Goal: Information Seeking & Learning: Learn about a topic

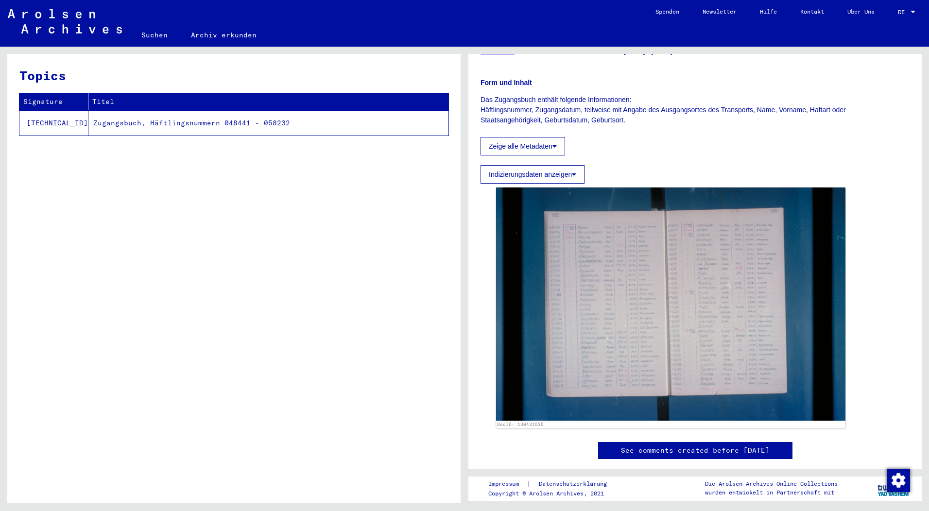
scroll to position [97, 0]
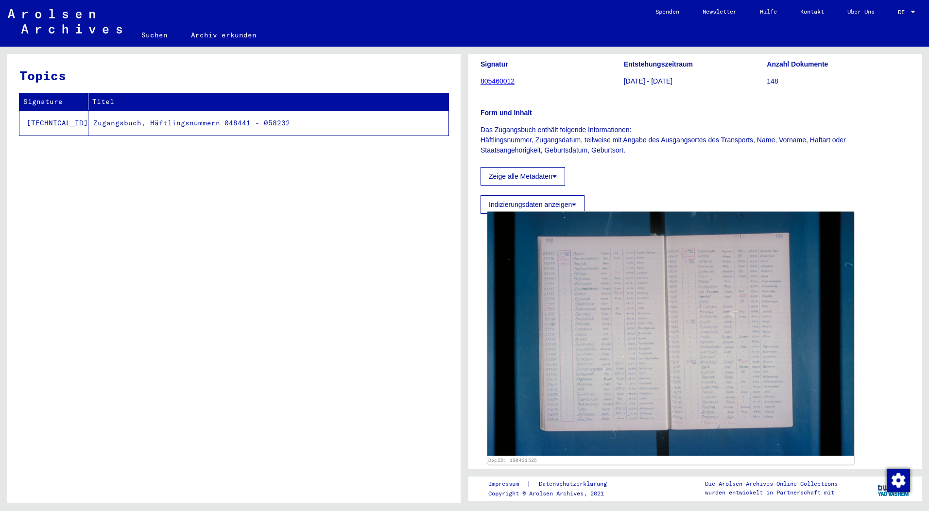
click at [654, 286] on img at bounding box center [671, 334] width 367 height 244
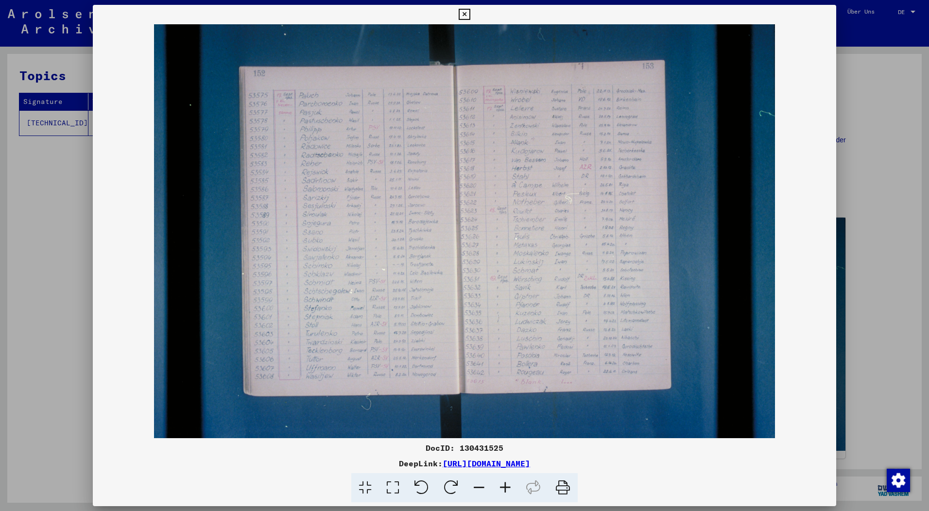
click at [218, 246] on img at bounding box center [465, 231] width 744 height 414
click at [463, 13] on icon at bounding box center [464, 15] width 11 height 12
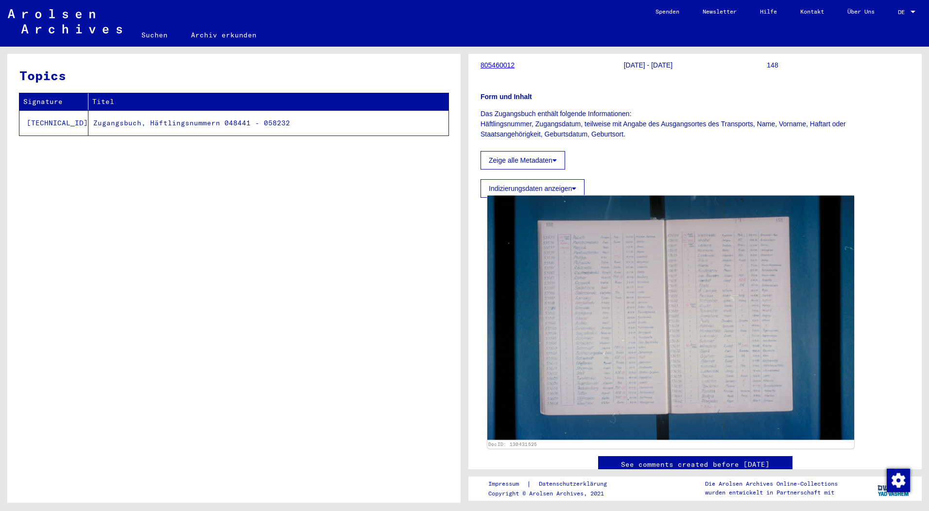
scroll to position [0, 0]
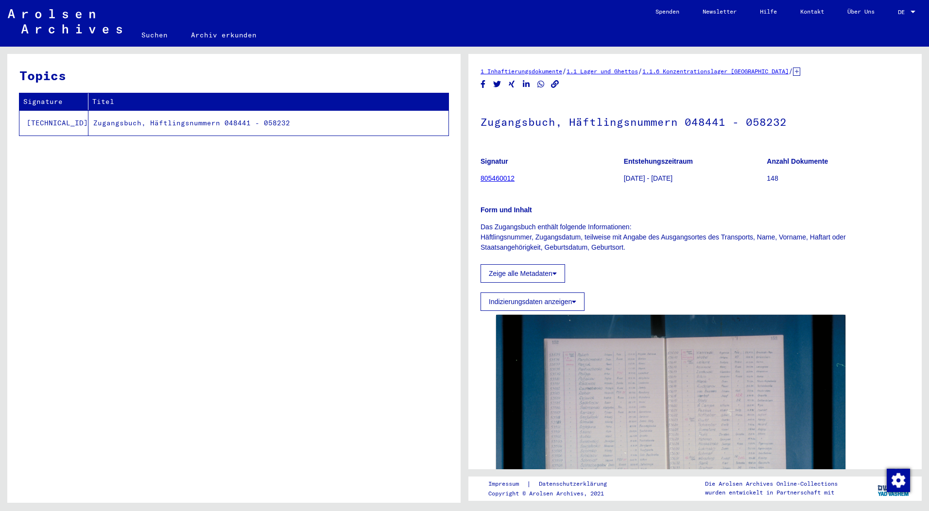
click at [619, 70] on link "1.1 Lager und Ghettos" at bounding box center [602, 71] width 71 height 7
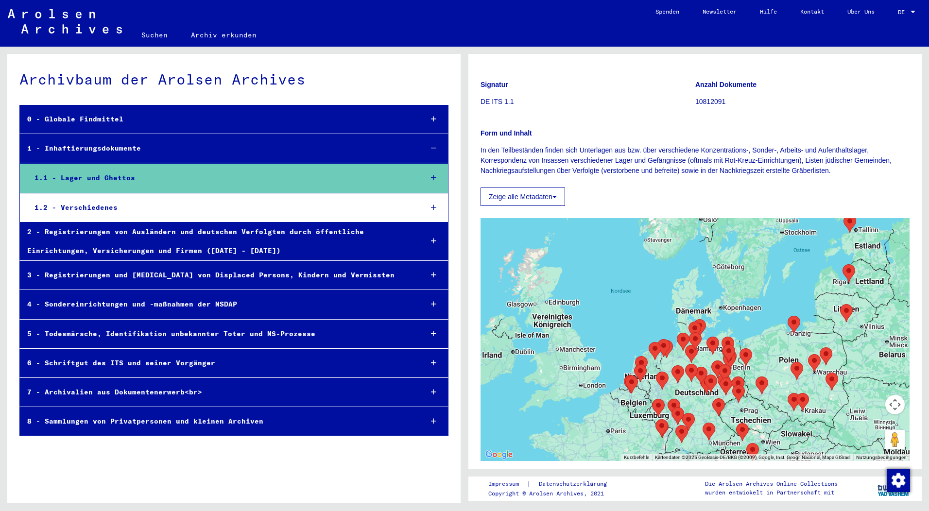
scroll to position [292, 0]
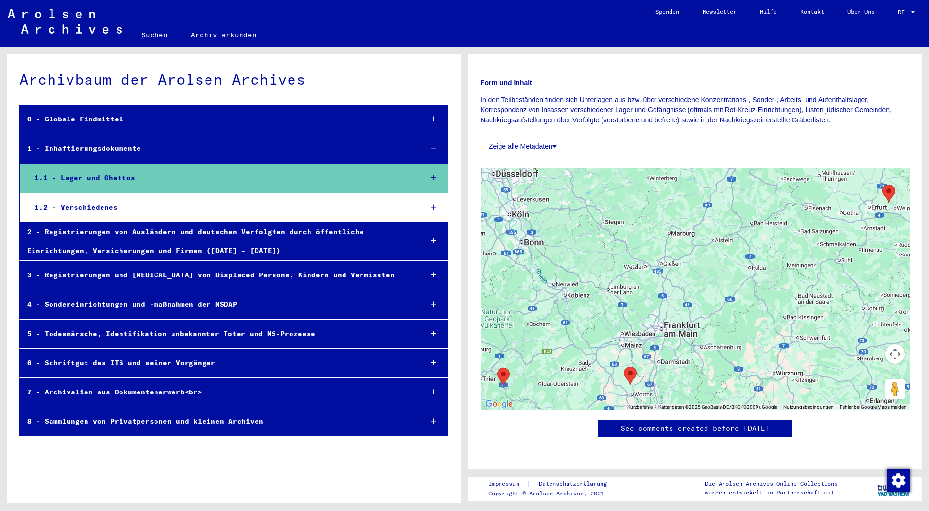
drag, startPoint x: 710, startPoint y: 153, endPoint x: 635, endPoint y: 92, distance: 96.7
click at [642, 168] on div at bounding box center [695, 289] width 429 height 243
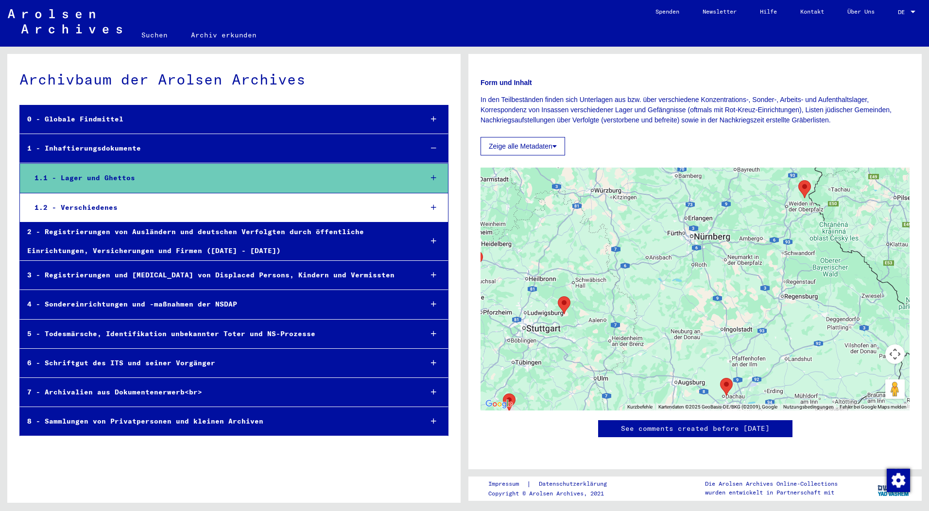
drag, startPoint x: 651, startPoint y: 171, endPoint x: 606, endPoint y: 95, distance: 88.7
click at [609, 168] on div at bounding box center [695, 289] width 429 height 243
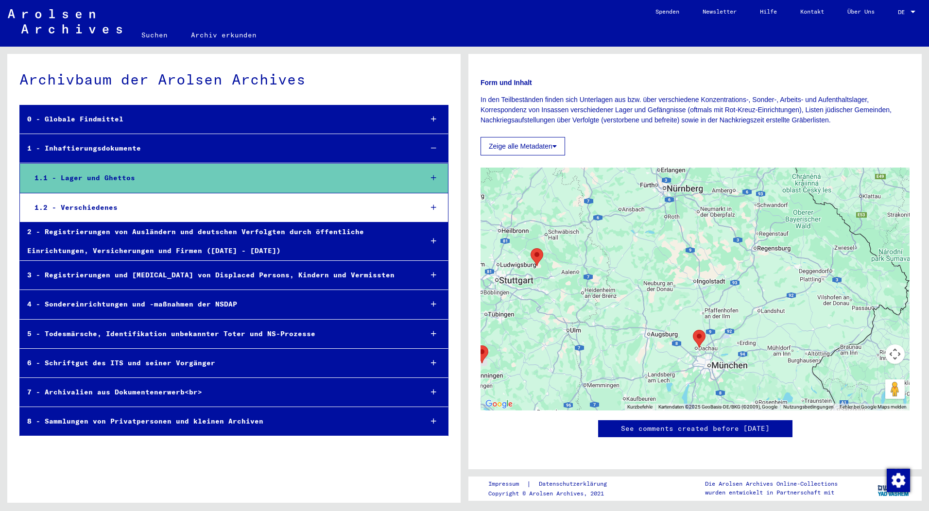
drag, startPoint x: 619, startPoint y: 157, endPoint x: 600, endPoint y: 120, distance: 40.9
click at [600, 168] on div at bounding box center [695, 289] width 429 height 243
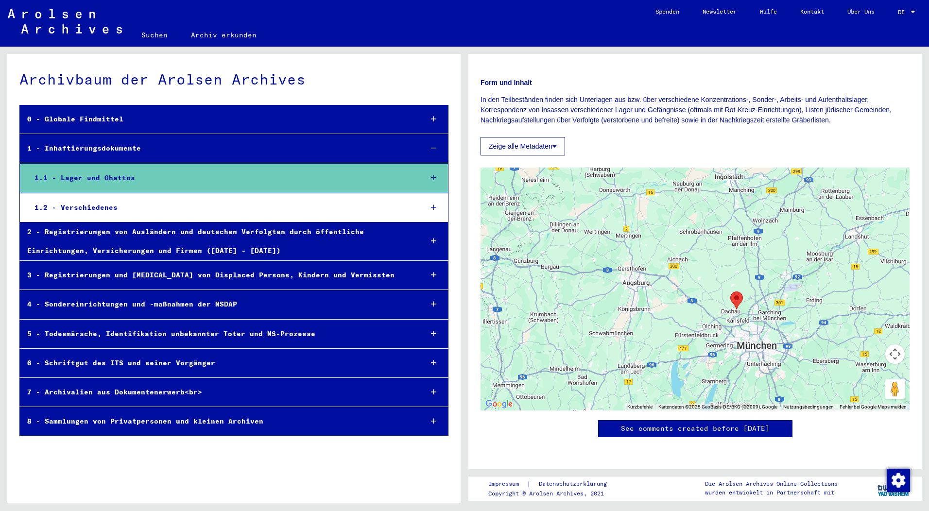
click at [733, 292] on img "Dachau Concentration Camp" at bounding box center [737, 301] width 13 height 18
click at [433, 176] on icon at bounding box center [433, 177] width 5 height 7
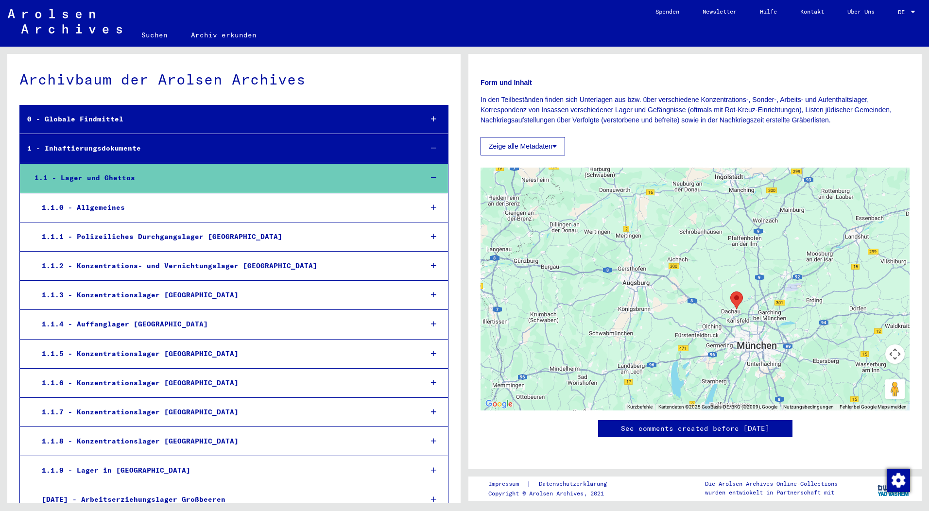
click at [431, 382] on icon at bounding box center [433, 383] width 5 height 7
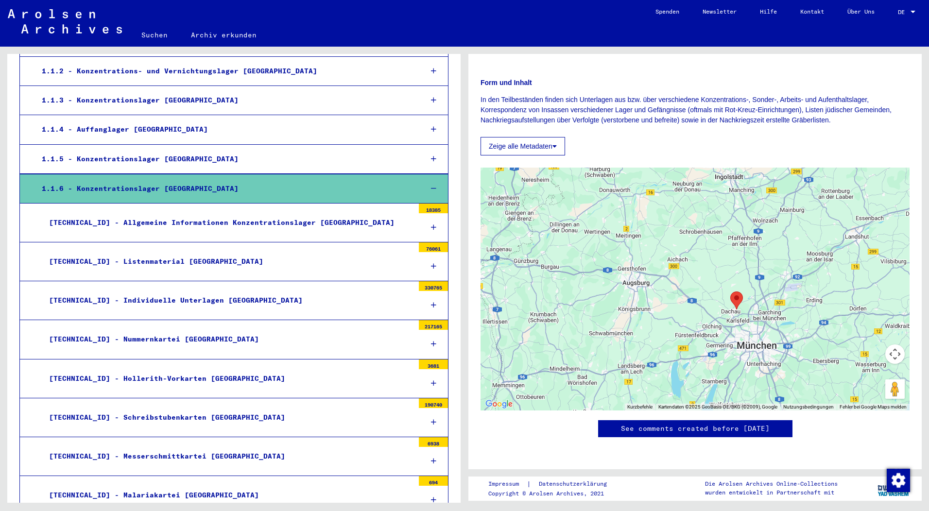
scroll to position [243, 0]
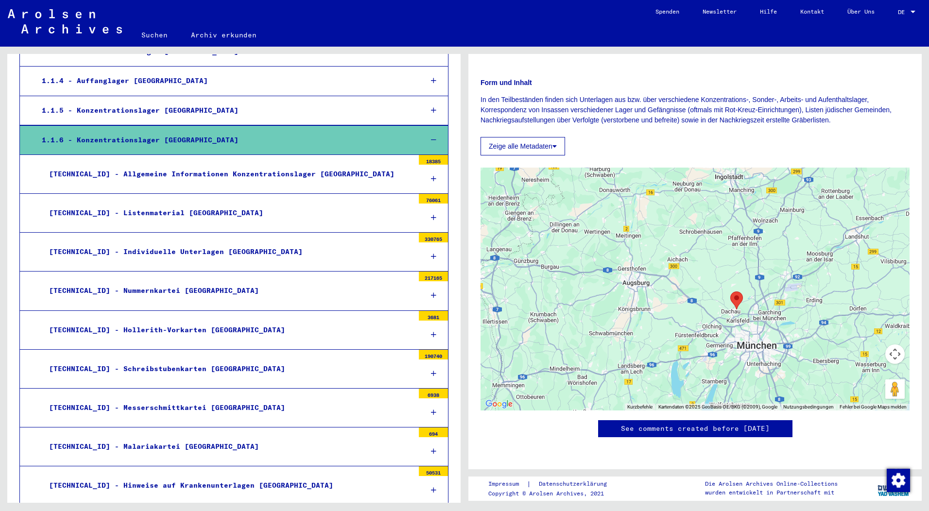
click at [431, 176] on icon at bounding box center [433, 178] width 5 height 7
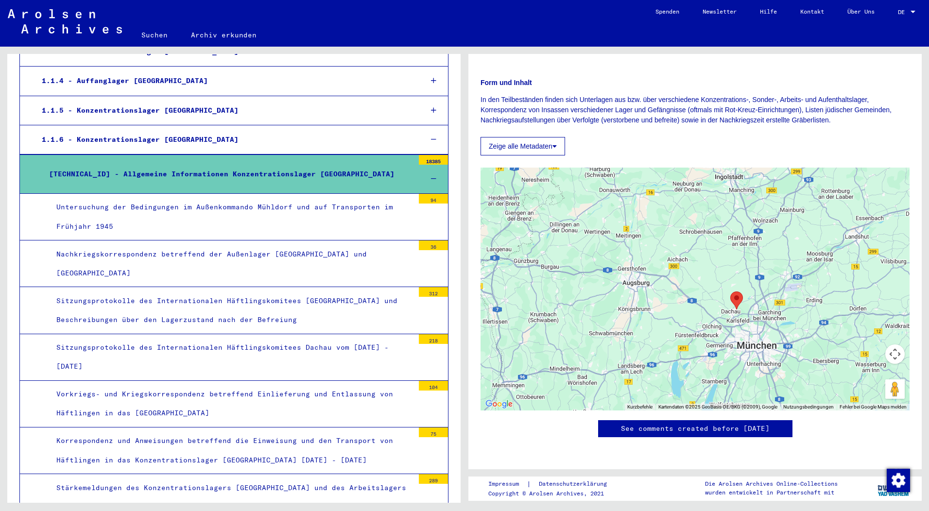
click at [70, 225] on div "Untersuchung der Bedingungen im Außenkommando Mühldorf und auf Transporten im F…" at bounding box center [231, 217] width 365 height 38
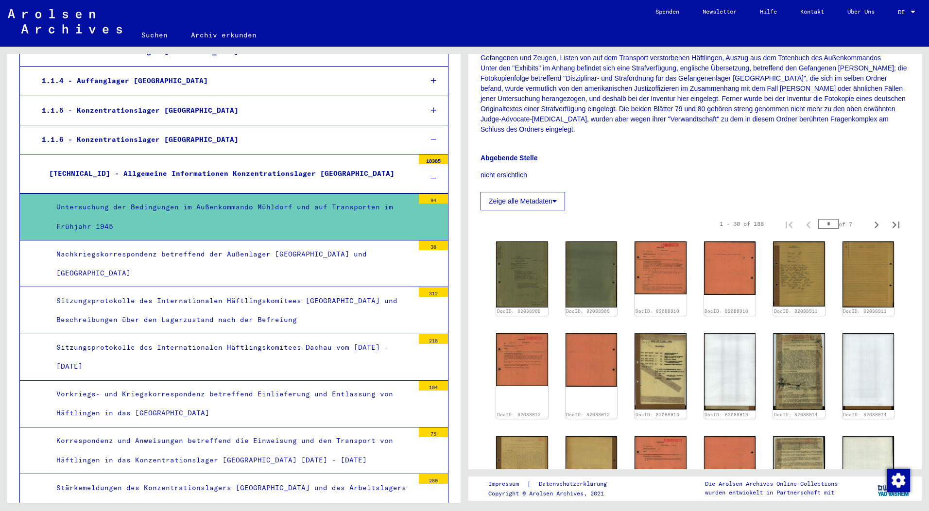
scroll to position [243, 0]
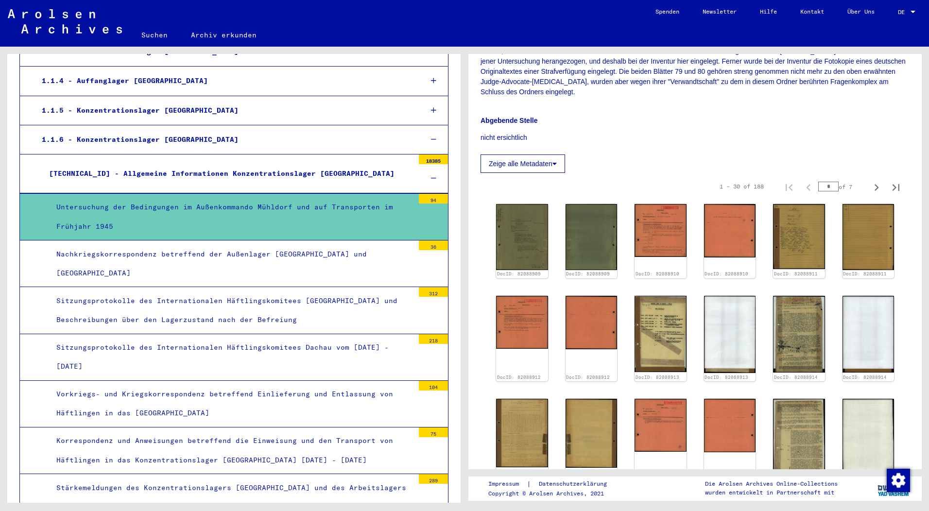
click at [178, 261] on div "Nachkriegskorrespondenz betreffend der Außenlager [GEOGRAPHIC_DATA] und [GEOGRA…" at bounding box center [231, 264] width 365 height 38
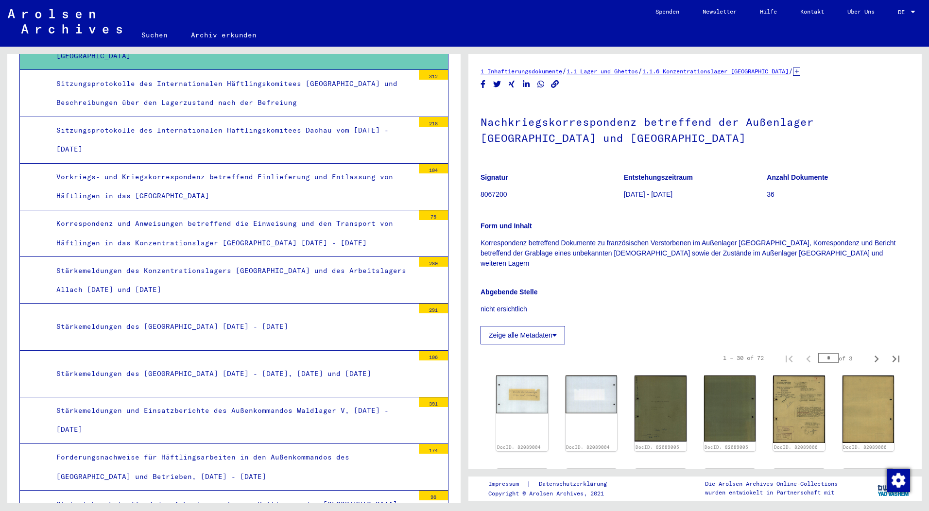
scroll to position [243, 0]
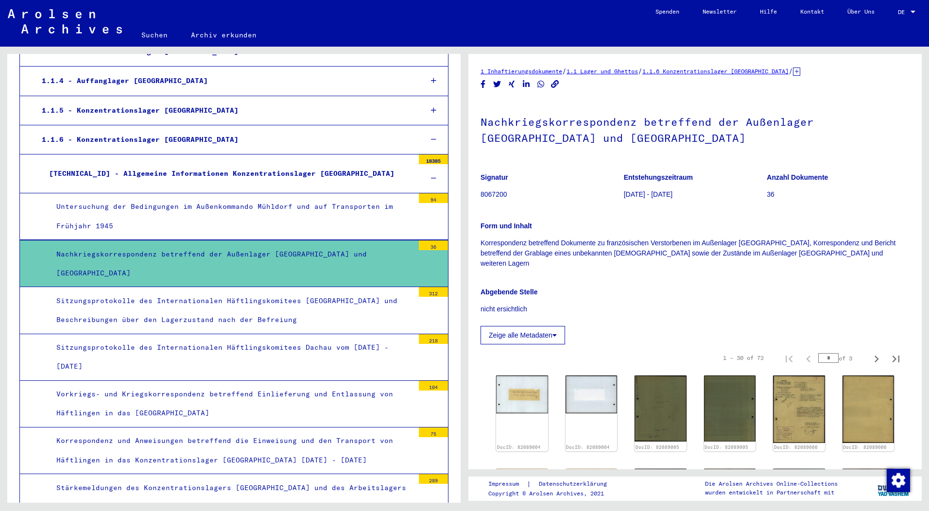
click at [431, 175] on icon at bounding box center [433, 178] width 5 height 7
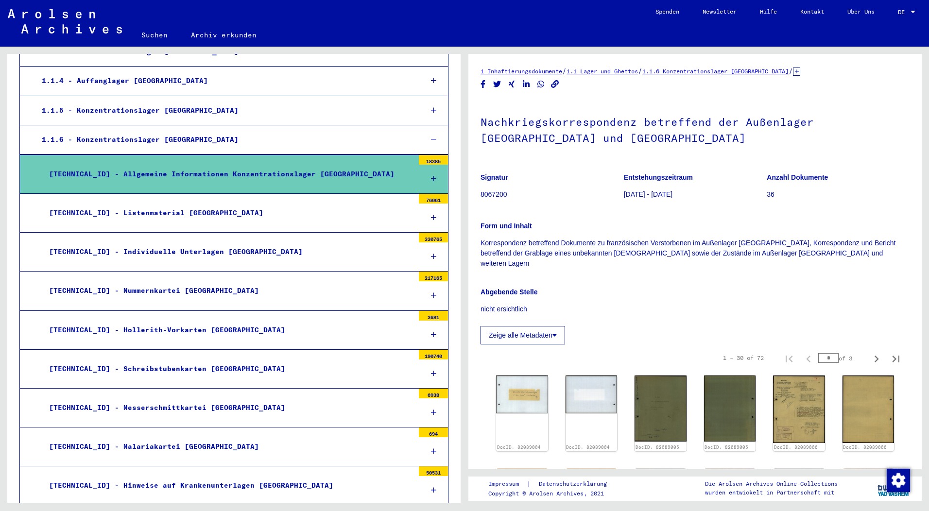
click at [104, 138] on div "1.1.6 - Konzentrationslager [GEOGRAPHIC_DATA]" at bounding box center [225, 139] width 381 height 19
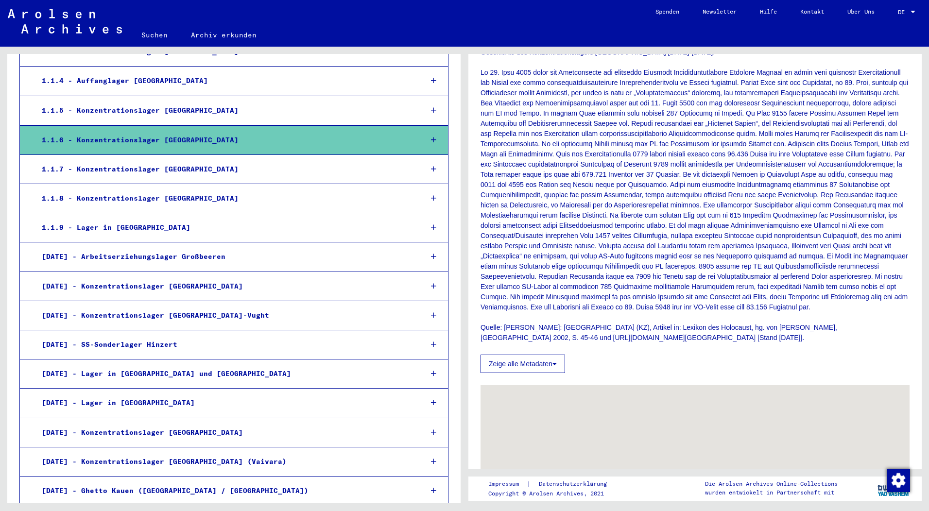
scroll to position [292, 0]
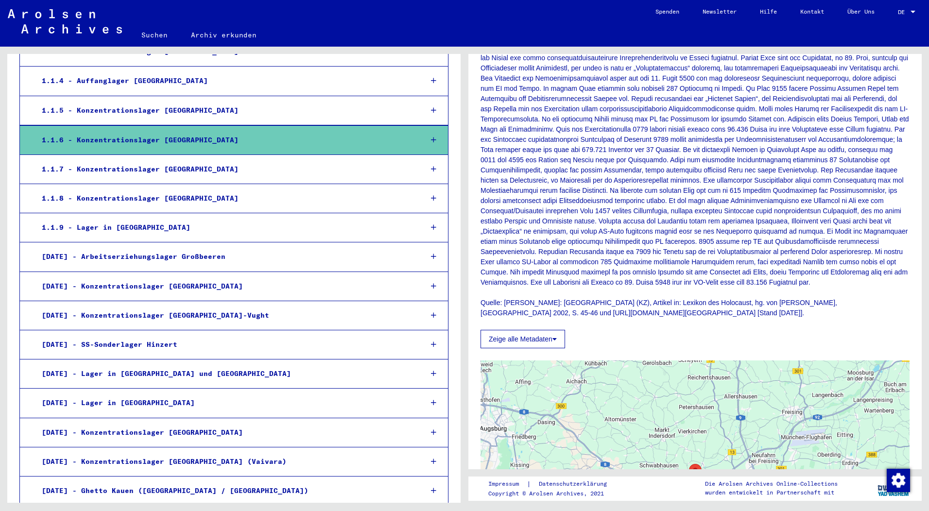
click at [431, 139] on icon at bounding box center [433, 140] width 5 height 7
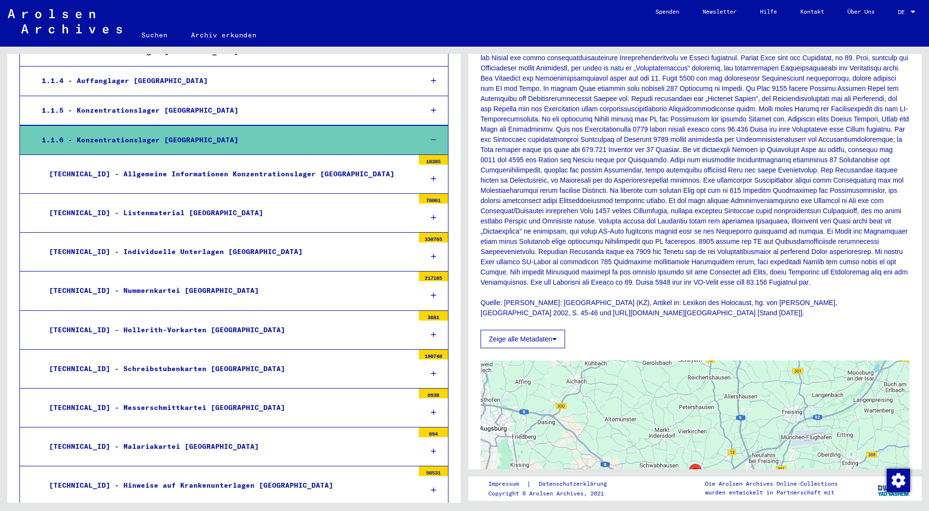
click at [431, 216] on icon at bounding box center [433, 217] width 5 height 7
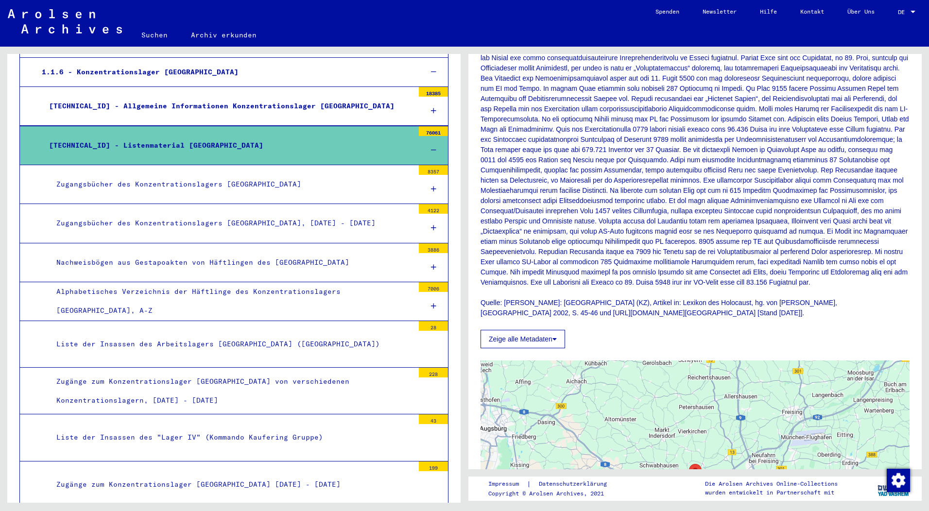
scroll to position [340, 0]
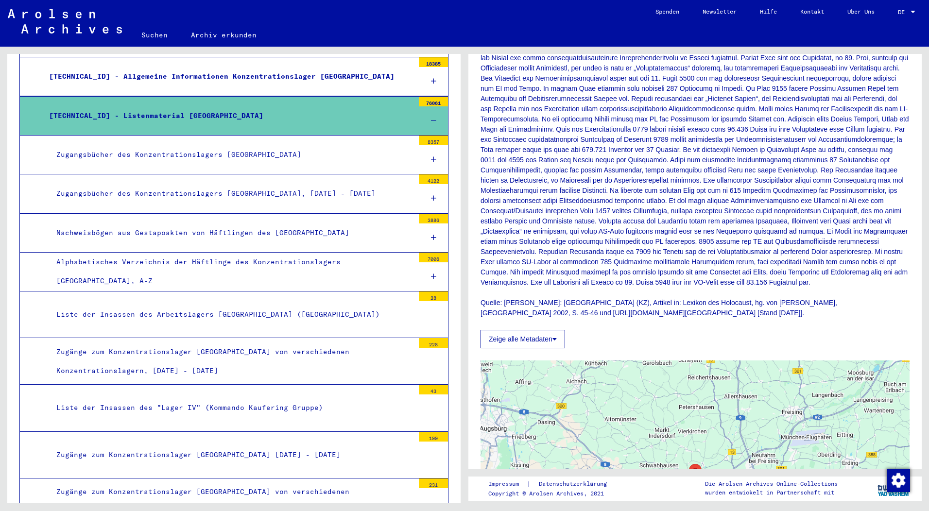
click at [118, 155] on div "Zugangsbücher des Konzentrationslagers [GEOGRAPHIC_DATA]" at bounding box center [231, 154] width 365 height 19
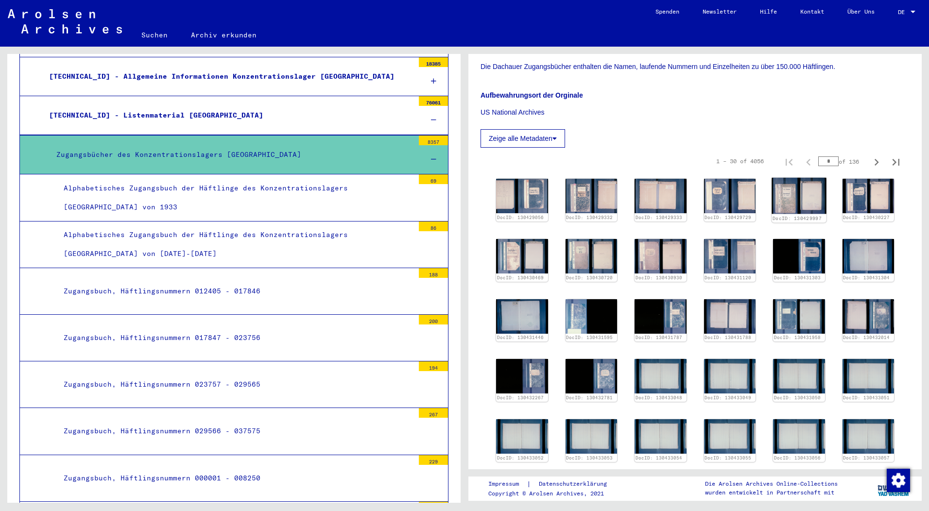
scroll to position [194, 0]
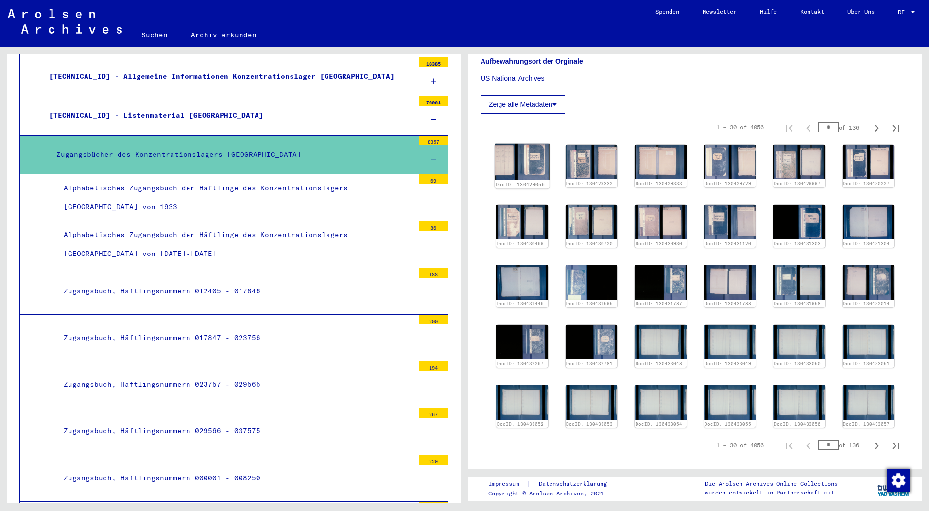
click at [508, 165] on img at bounding box center [522, 162] width 54 height 36
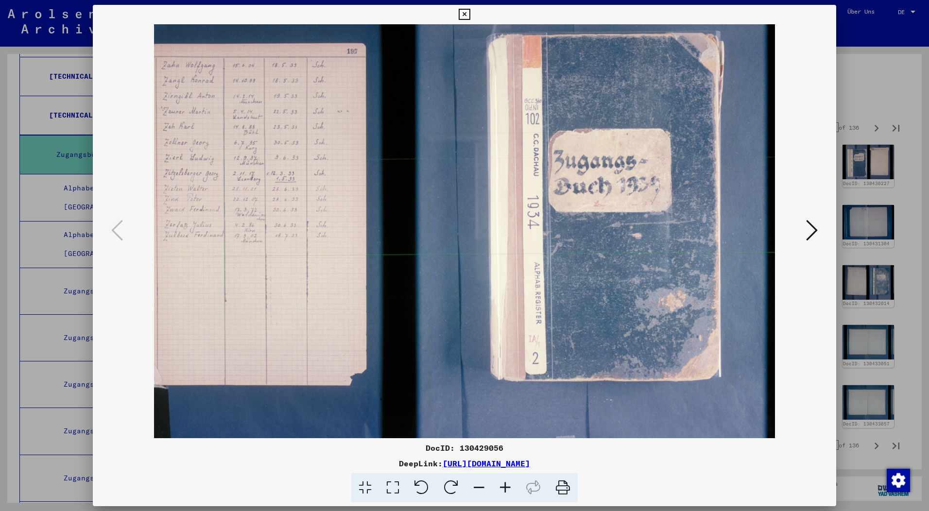
click at [814, 231] on icon at bounding box center [812, 230] width 12 height 23
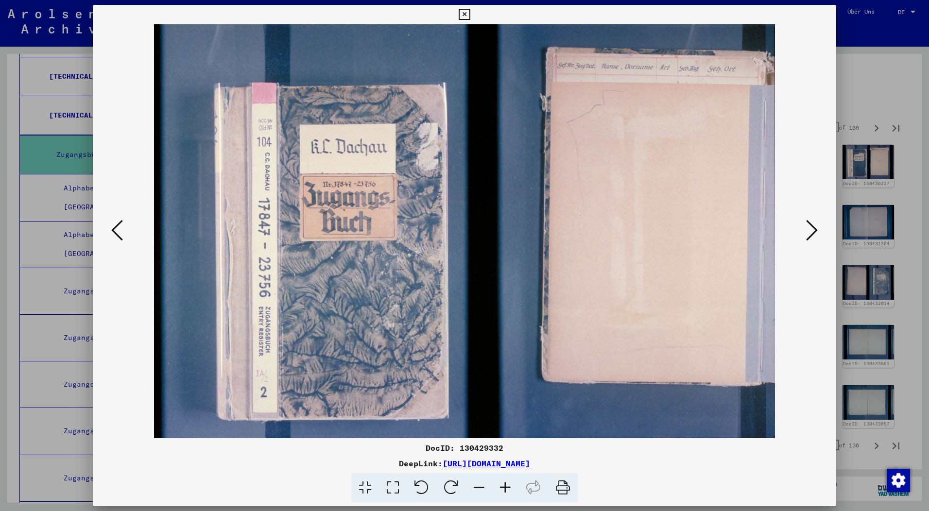
click at [814, 232] on icon at bounding box center [812, 230] width 12 height 23
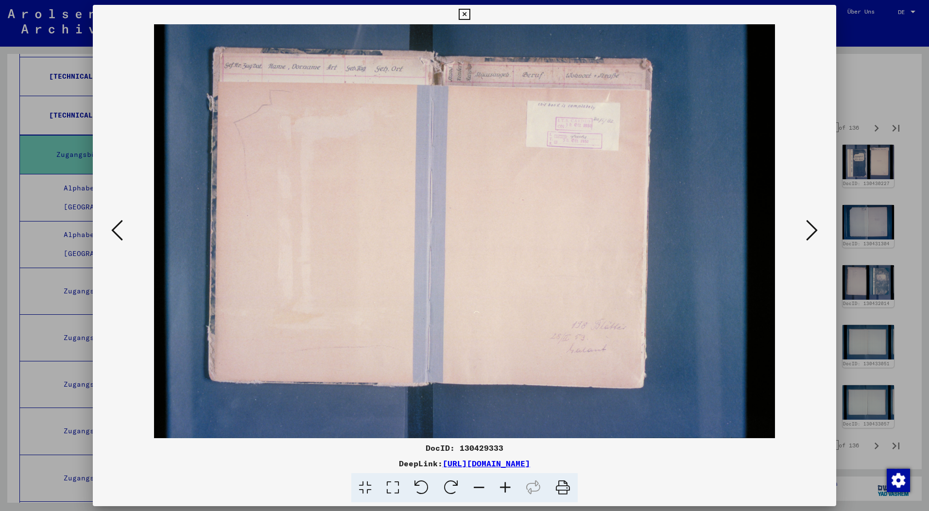
click at [814, 232] on icon at bounding box center [812, 230] width 12 height 23
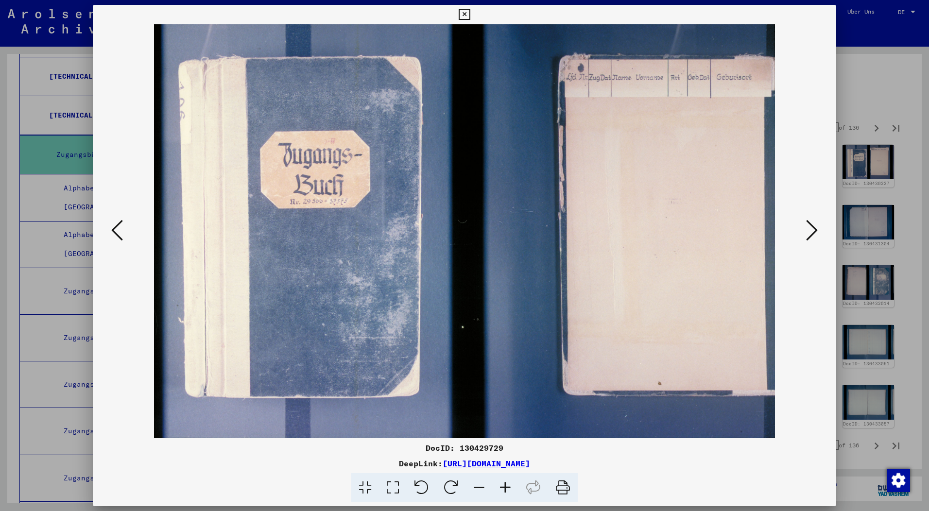
click at [814, 232] on icon at bounding box center [812, 230] width 12 height 23
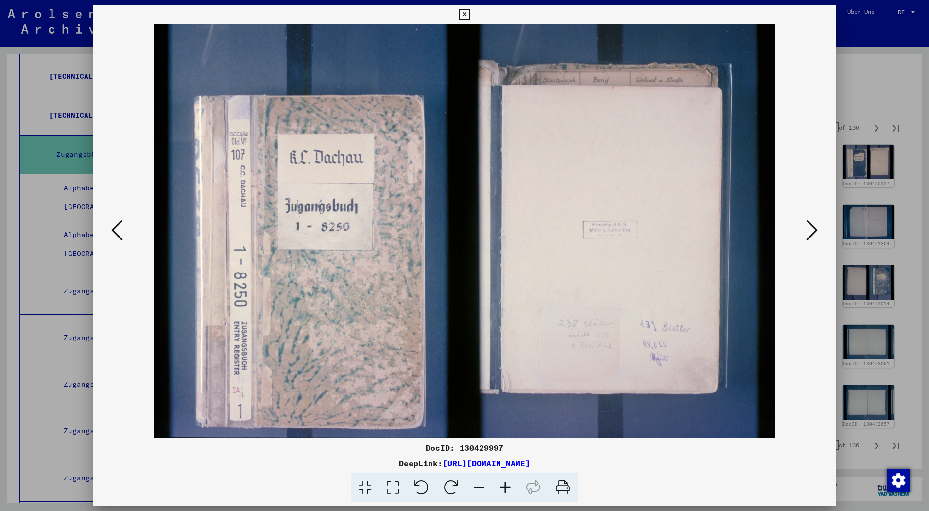
click at [505, 488] on icon at bounding box center [505, 488] width 26 height 30
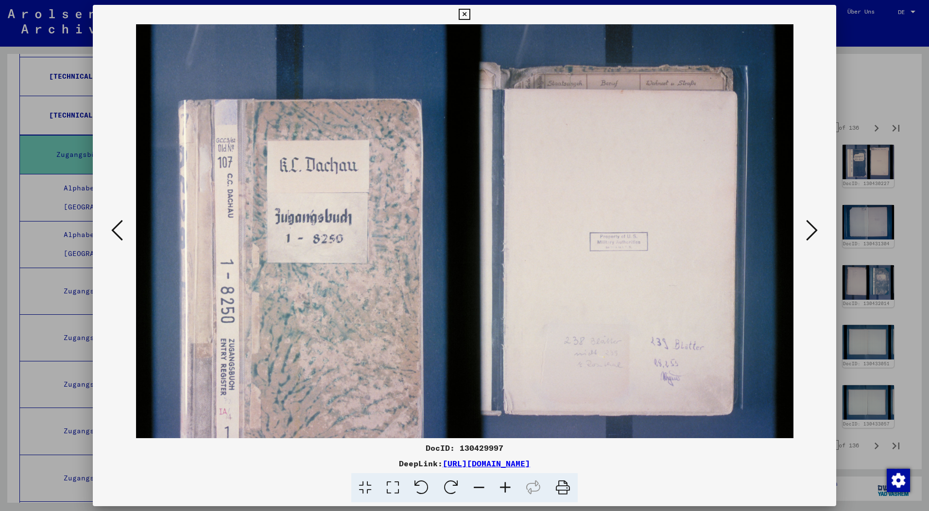
click at [505, 488] on icon at bounding box center [505, 488] width 26 height 30
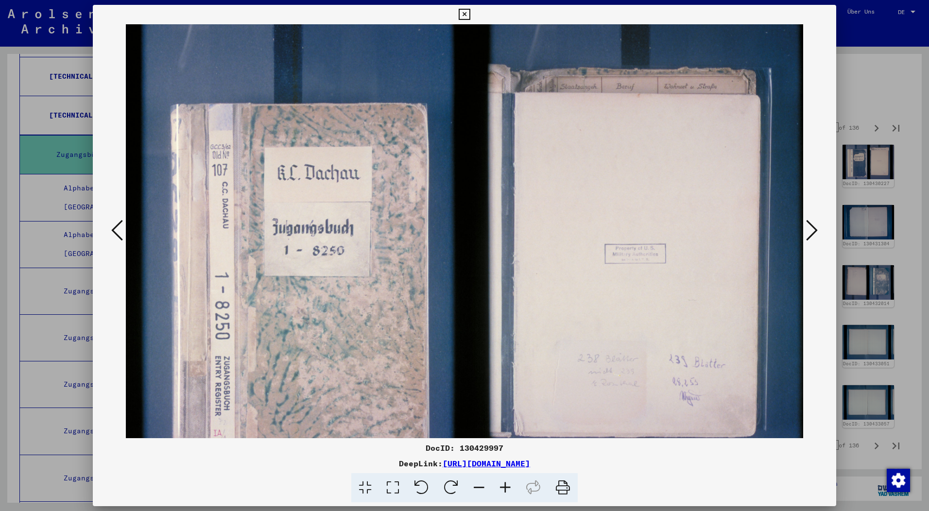
click at [505, 487] on icon at bounding box center [505, 488] width 26 height 30
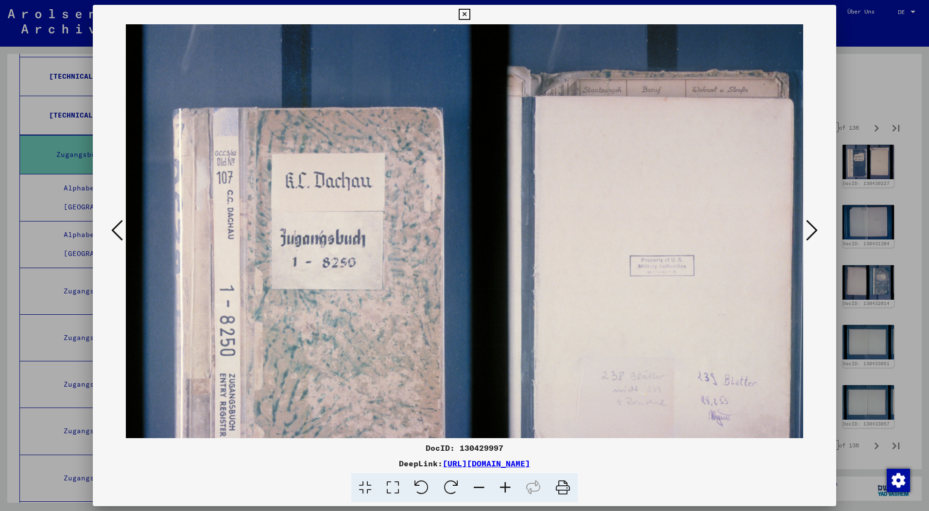
click at [505, 486] on icon at bounding box center [505, 488] width 26 height 30
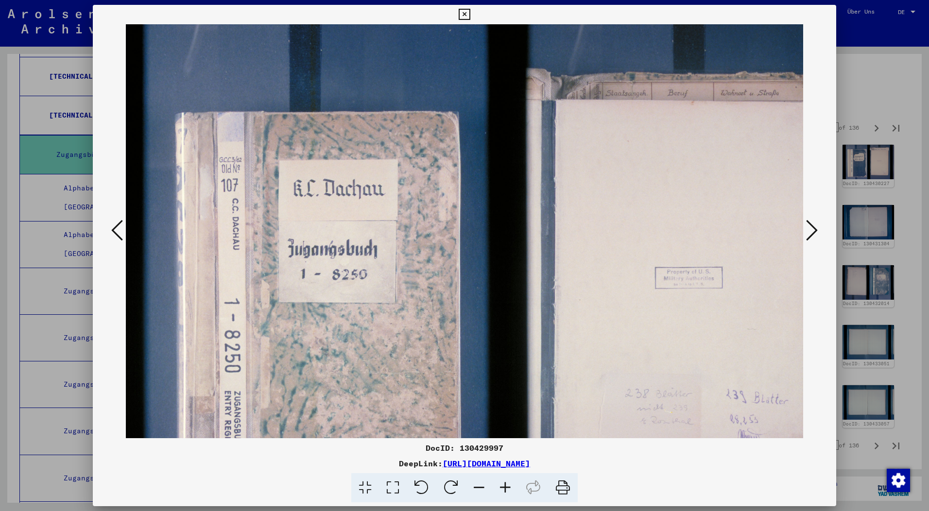
click at [505, 486] on icon at bounding box center [505, 488] width 26 height 30
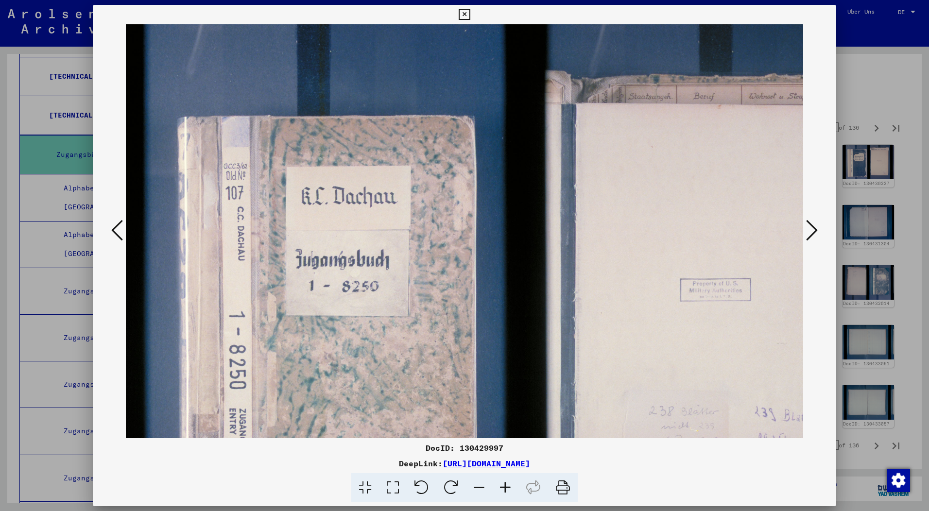
click at [811, 231] on icon at bounding box center [812, 230] width 12 height 23
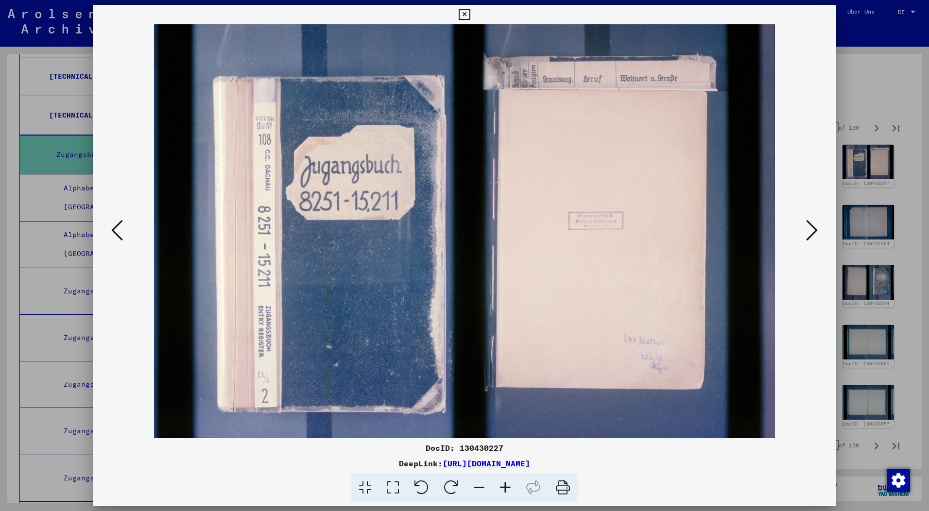
click at [816, 229] on icon at bounding box center [812, 230] width 12 height 23
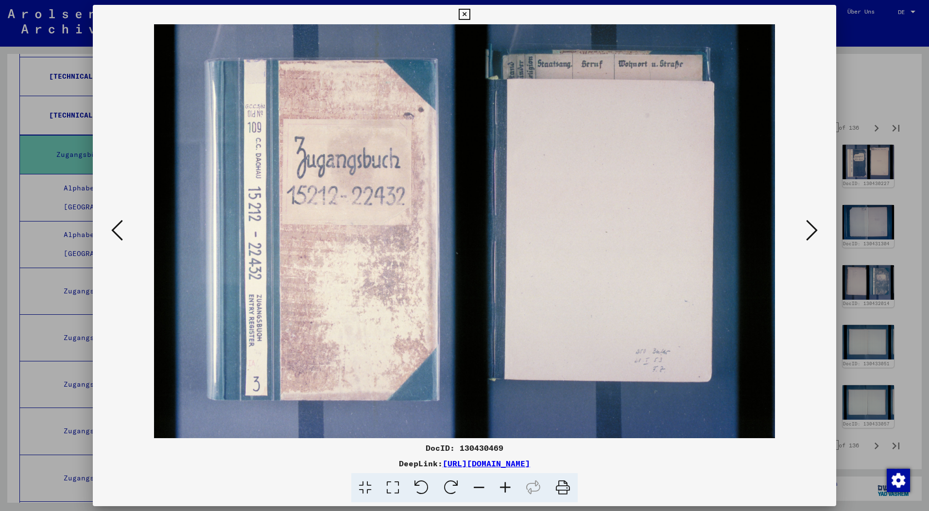
click at [816, 229] on icon at bounding box center [812, 230] width 12 height 23
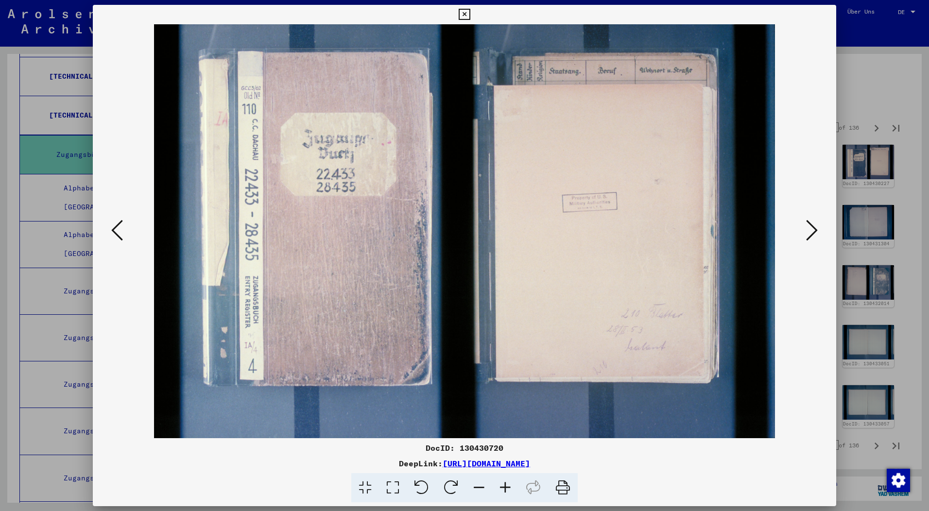
click at [816, 229] on icon at bounding box center [812, 230] width 12 height 23
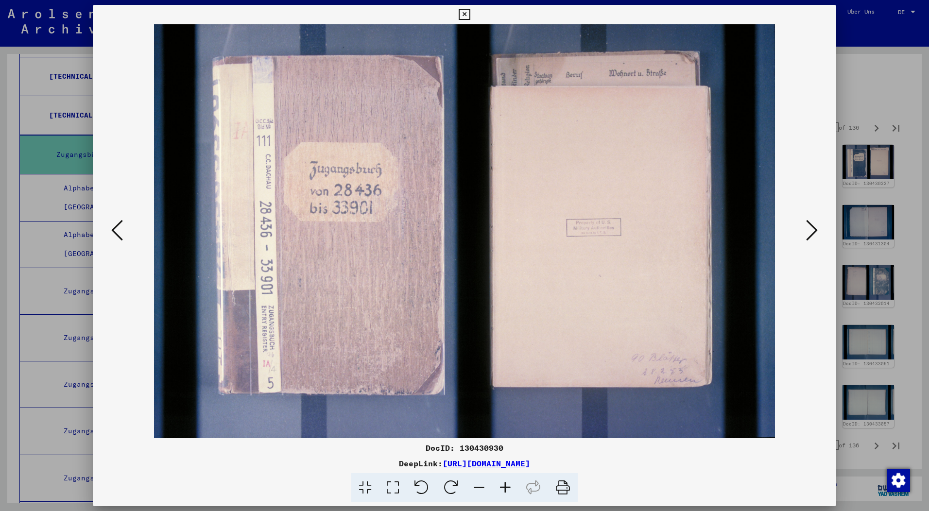
click at [817, 230] on icon at bounding box center [812, 230] width 12 height 23
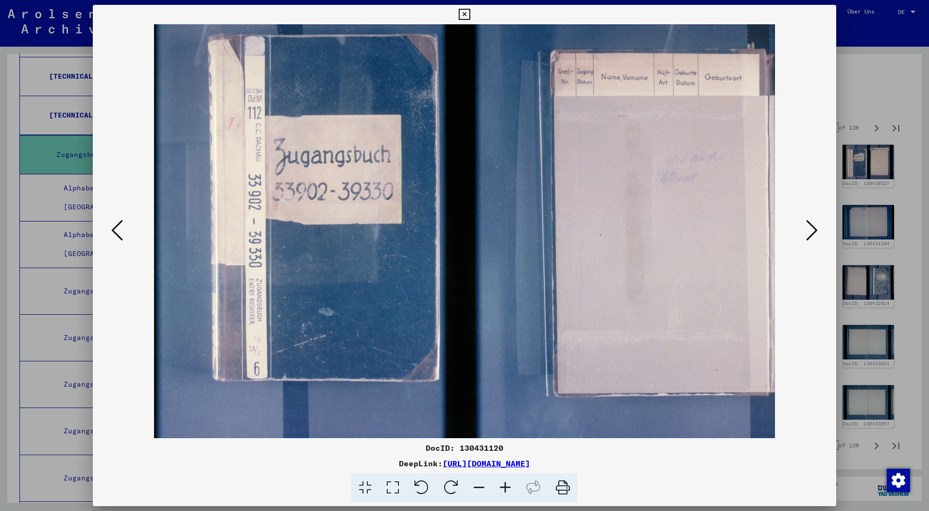
click at [817, 230] on icon at bounding box center [812, 230] width 12 height 23
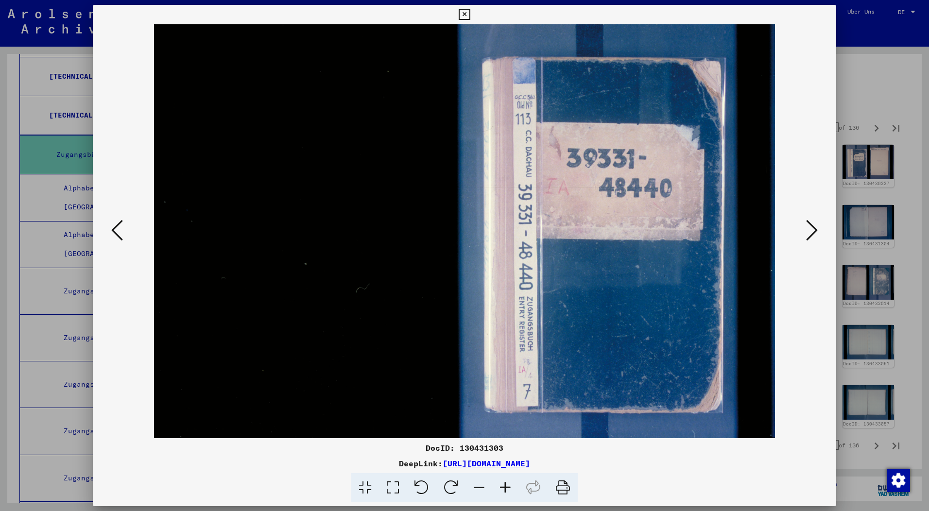
click at [459, 14] on icon at bounding box center [464, 15] width 11 height 12
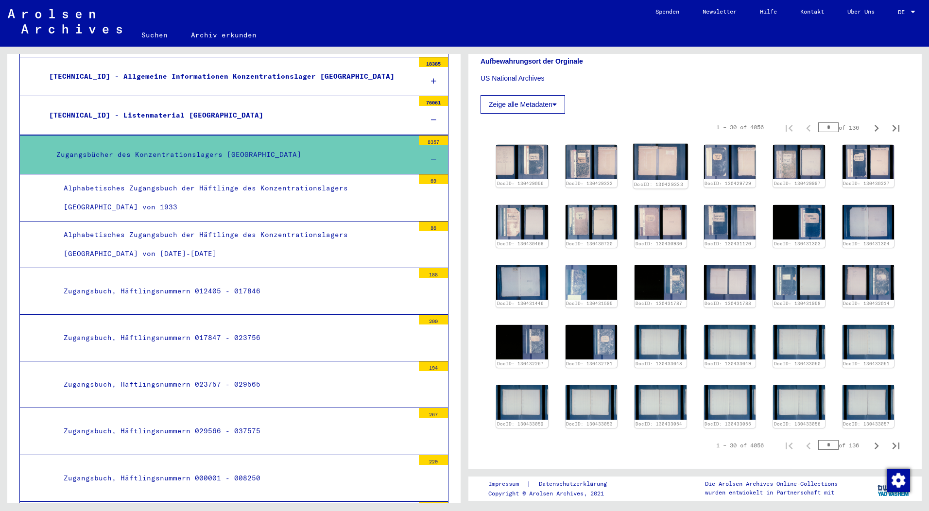
click at [645, 157] on img at bounding box center [660, 162] width 54 height 36
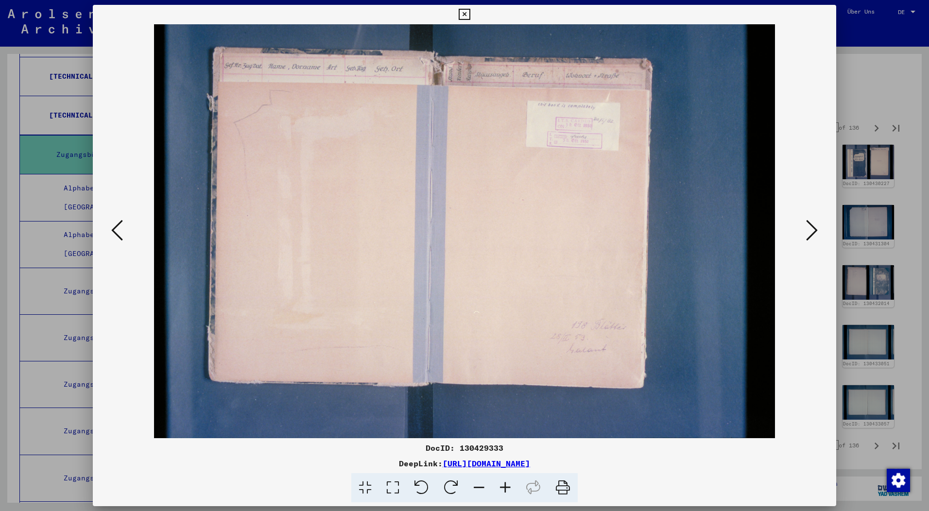
click at [465, 16] on icon at bounding box center [464, 15] width 11 height 12
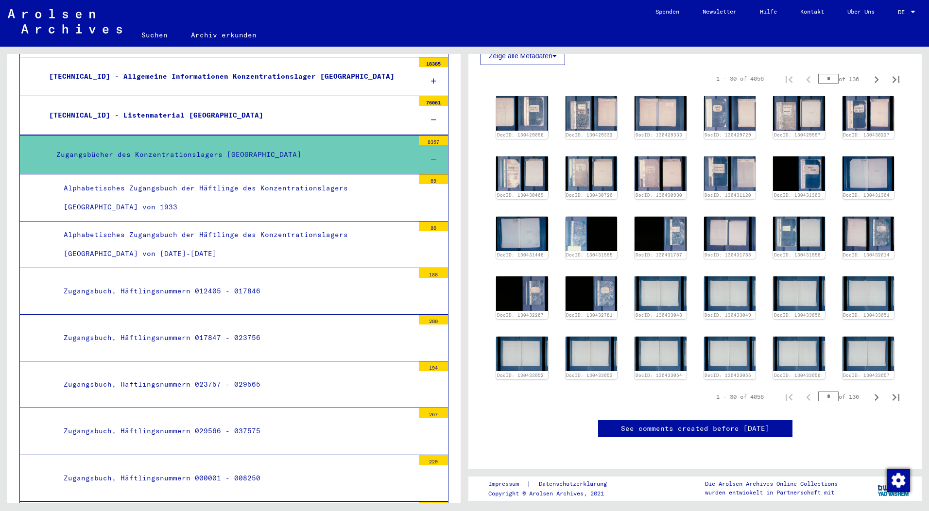
scroll to position [340, 0]
click at [854, 336] on img at bounding box center [868, 354] width 54 height 36
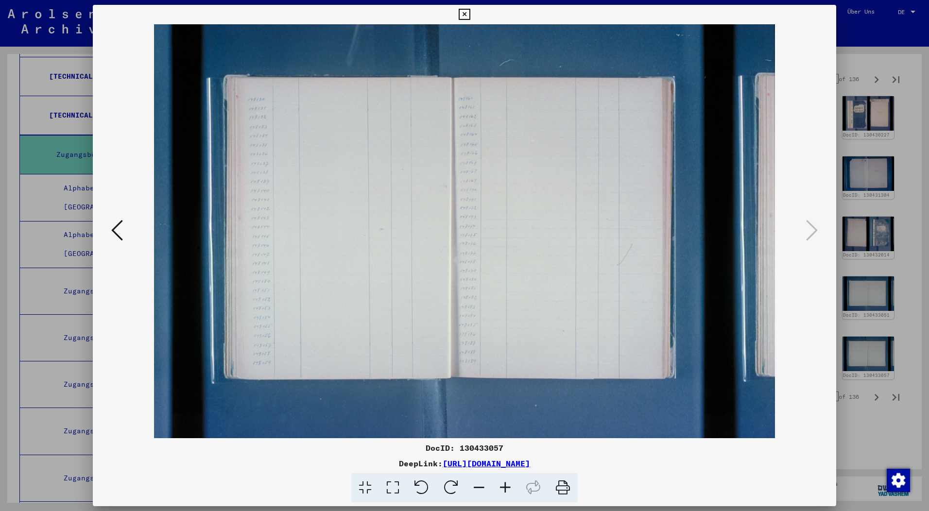
click at [467, 8] on button at bounding box center [464, 14] width 17 height 19
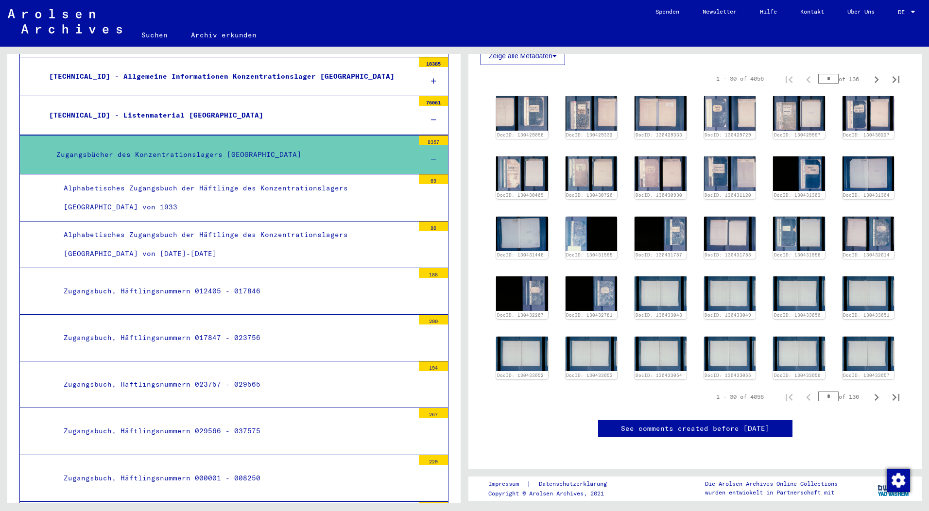
click at [205, 196] on div "Alphabetisches Zugangsbuch der Häftlinge des Konzentrationslagers [GEOGRAPHIC_D…" at bounding box center [235, 198] width 358 height 38
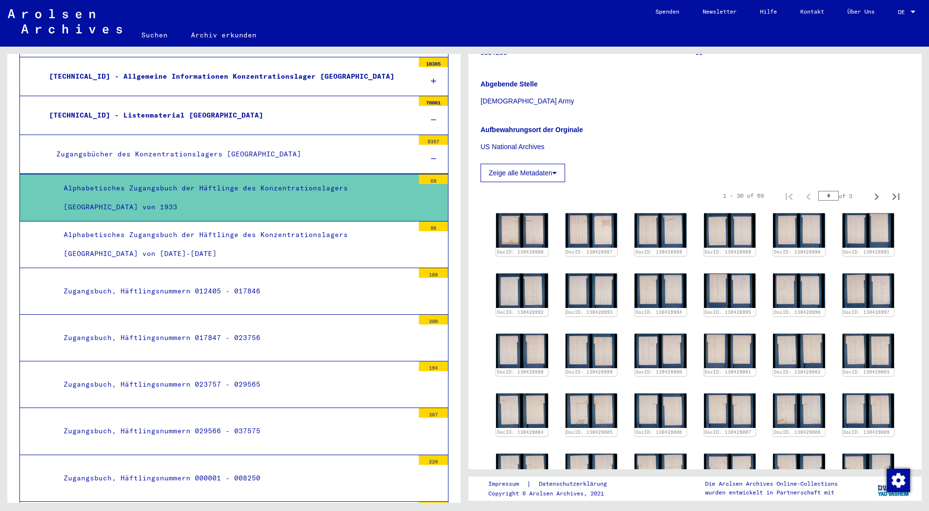
scroll to position [146, 0]
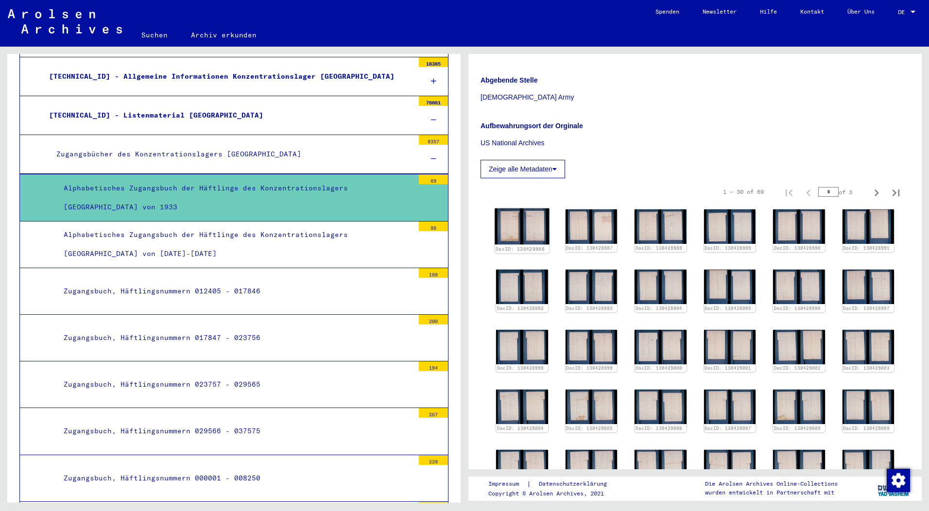
click at [527, 219] on img at bounding box center [522, 227] width 54 height 36
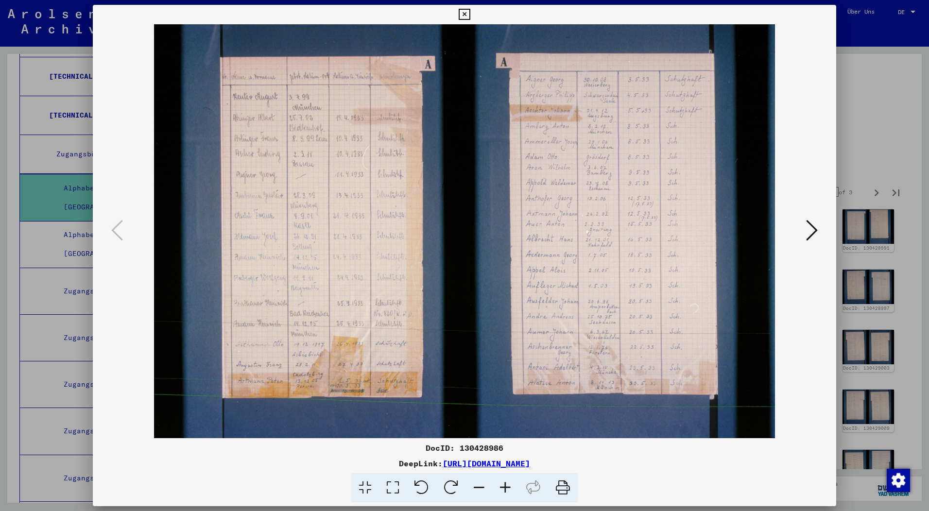
click at [507, 486] on icon at bounding box center [505, 488] width 26 height 30
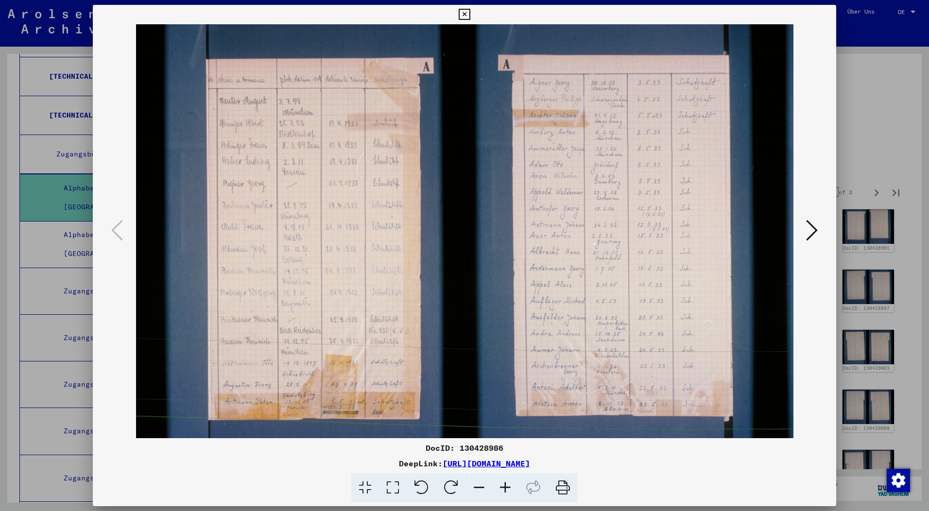
click at [501, 486] on icon at bounding box center [505, 488] width 26 height 30
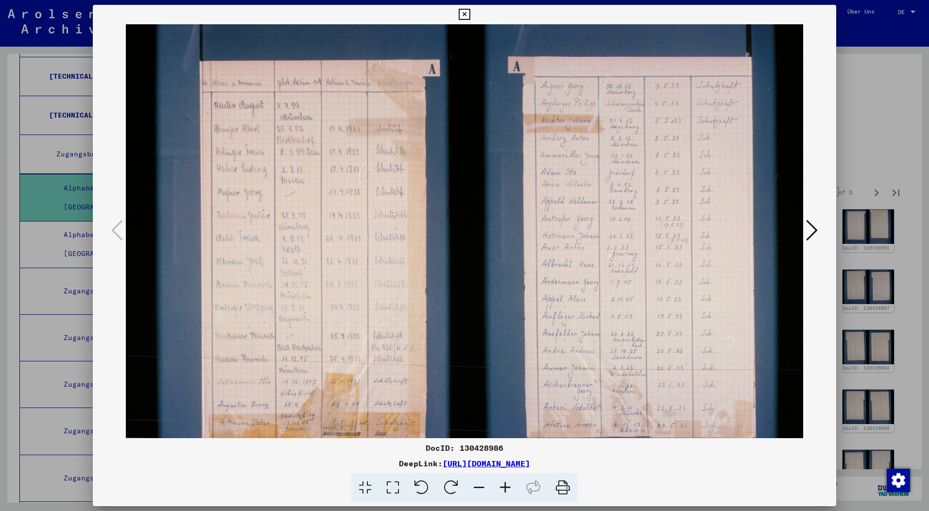
click at [501, 486] on icon at bounding box center [505, 488] width 26 height 30
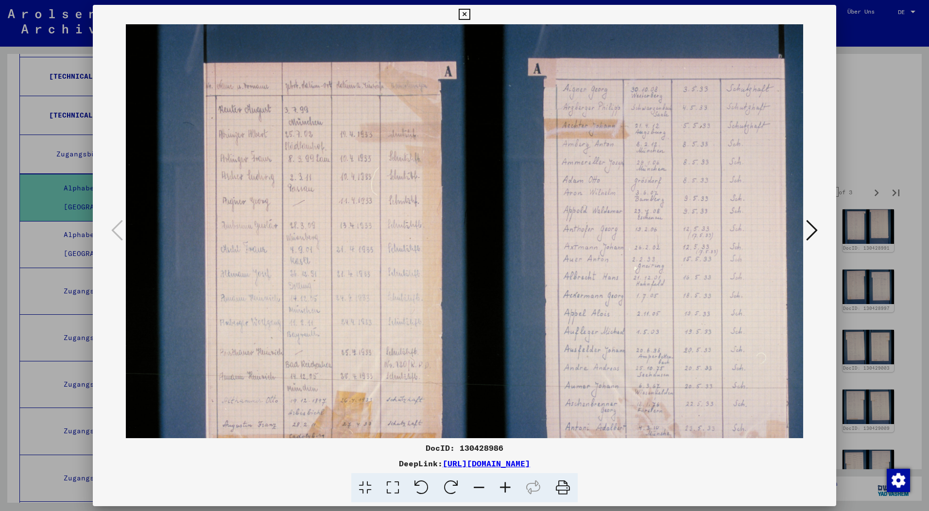
click at [501, 486] on icon at bounding box center [505, 488] width 26 height 30
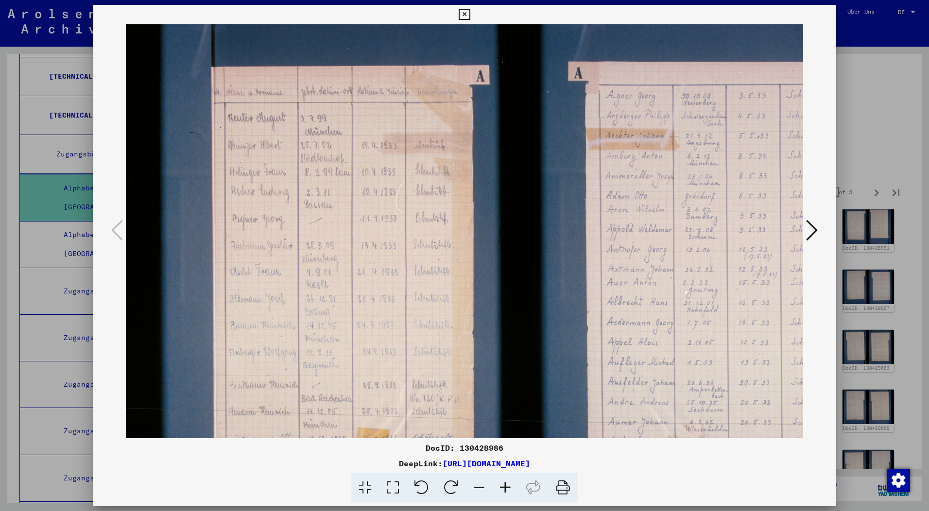
click at [501, 486] on icon at bounding box center [505, 488] width 26 height 30
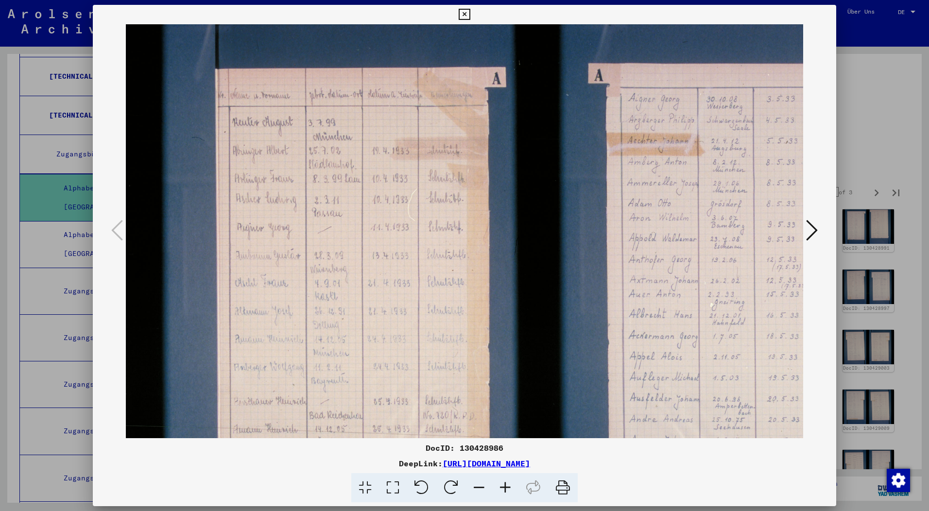
click at [501, 486] on icon at bounding box center [505, 488] width 26 height 30
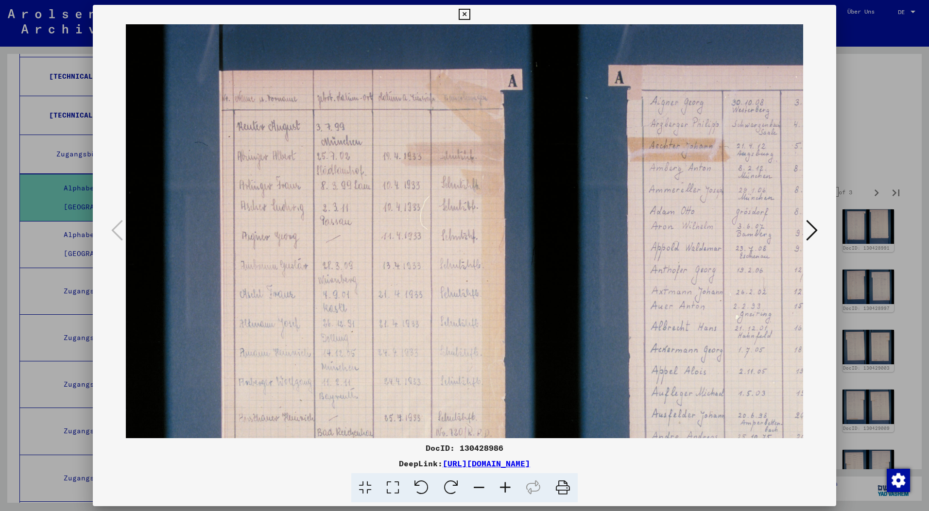
click at [501, 486] on icon at bounding box center [505, 488] width 26 height 30
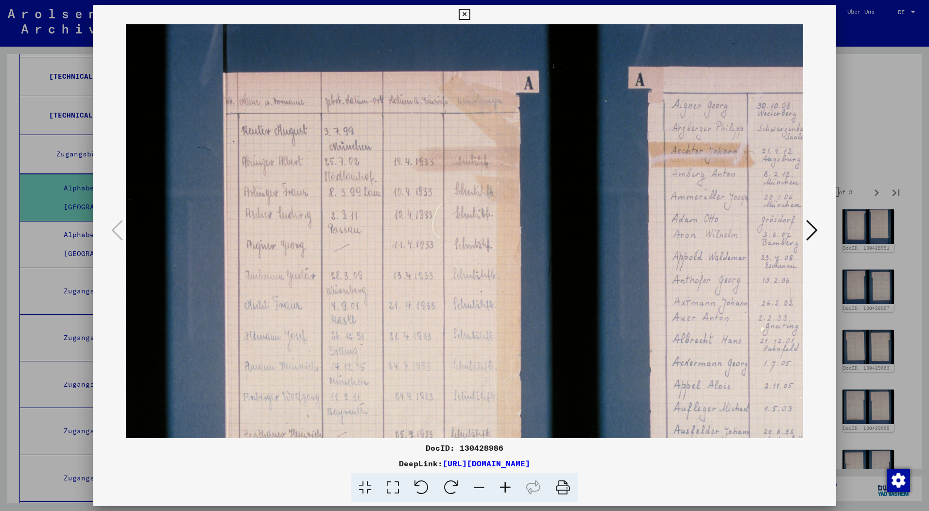
click at [501, 486] on icon at bounding box center [505, 488] width 26 height 30
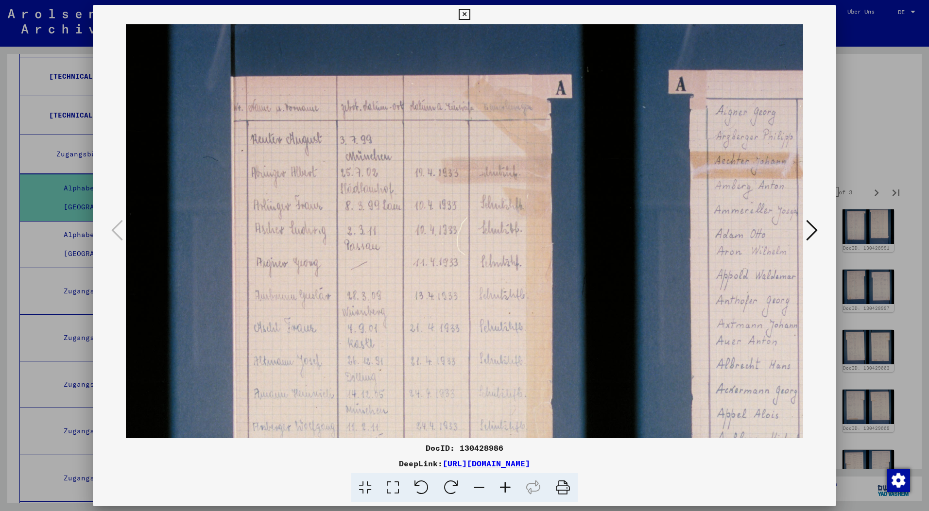
click at [501, 486] on icon at bounding box center [505, 488] width 26 height 30
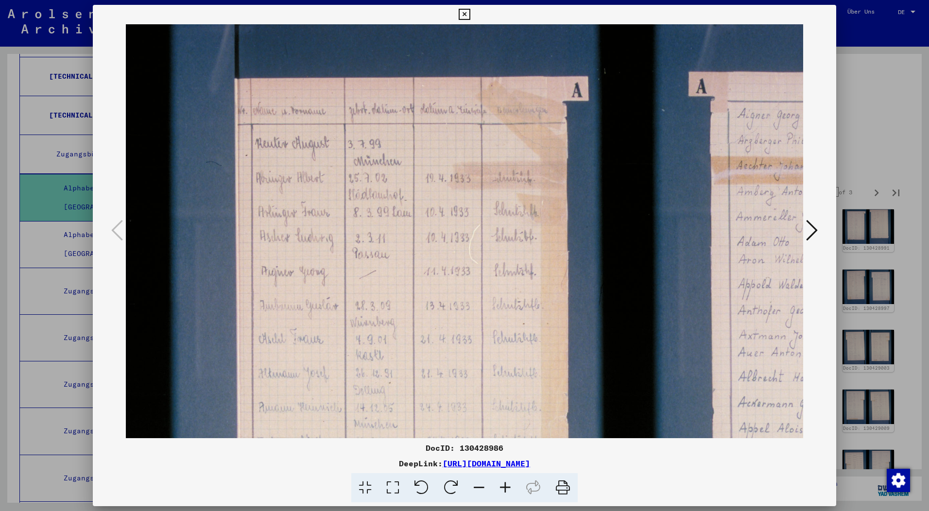
click at [501, 486] on icon at bounding box center [505, 488] width 26 height 30
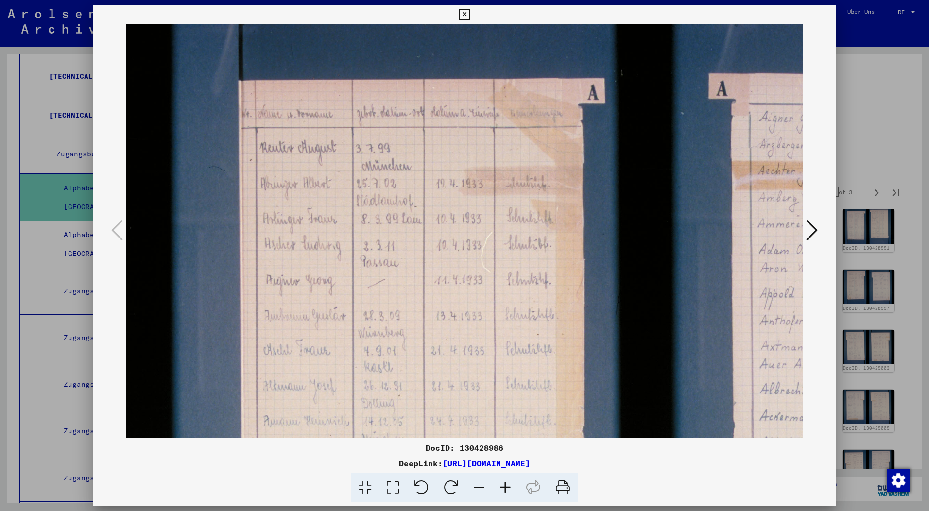
click at [501, 486] on icon at bounding box center [505, 488] width 26 height 30
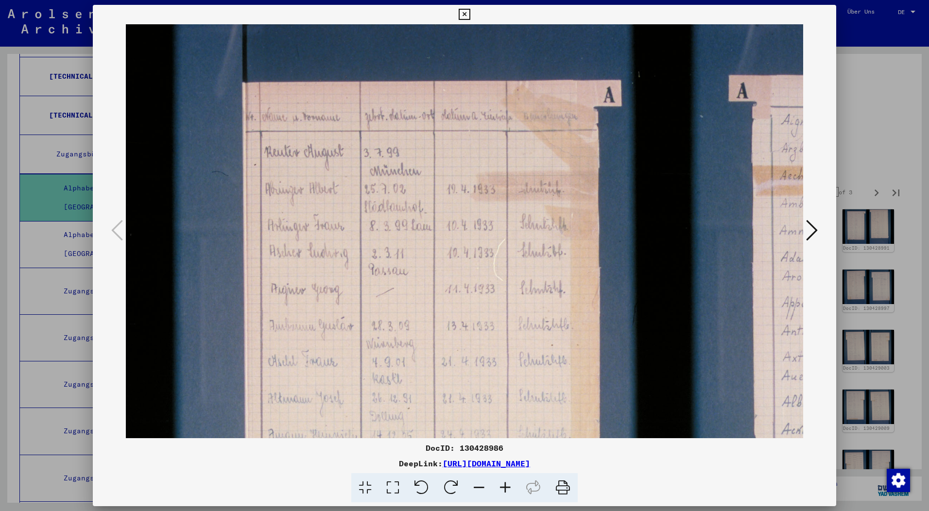
click at [501, 486] on icon at bounding box center [505, 488] width 26 height 30
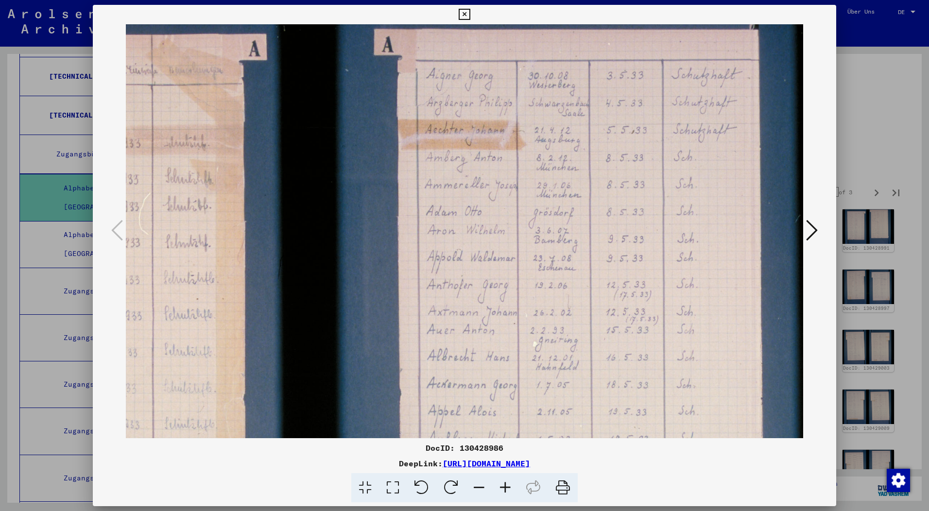
drag, startPoint x: 609, startPoint y: 205, endPoint x: 228, endPoint y: 158, distance: 383.9
click at [227, 161] on img at bounding box center [318, 343] width 1095 height 730
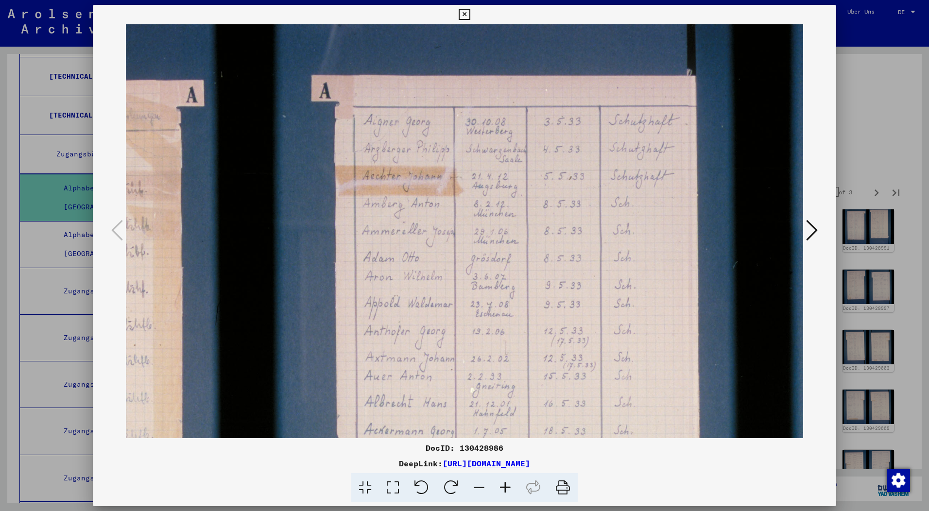
scroll to position [7, 348]
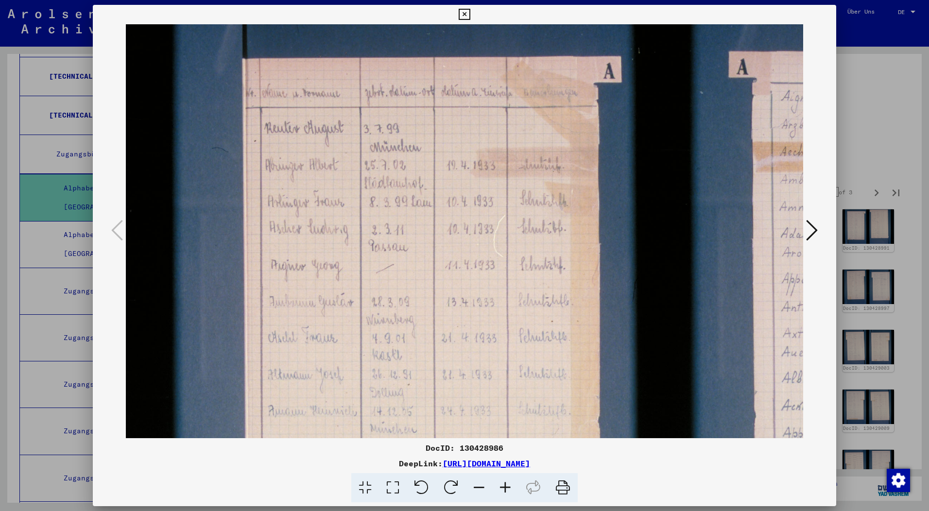
drag, startPoint x: 545, startPoint y: 144, endPoint x: 1010, endPoint y: 147, distance: 464.2
click at [929, 147] on html "Suchen Archiv erkunden Spenden Newsletter Hilfe Kontakt Über Uns Suchen Archiv …" at bounding box center [464, 255] width 929 height 511
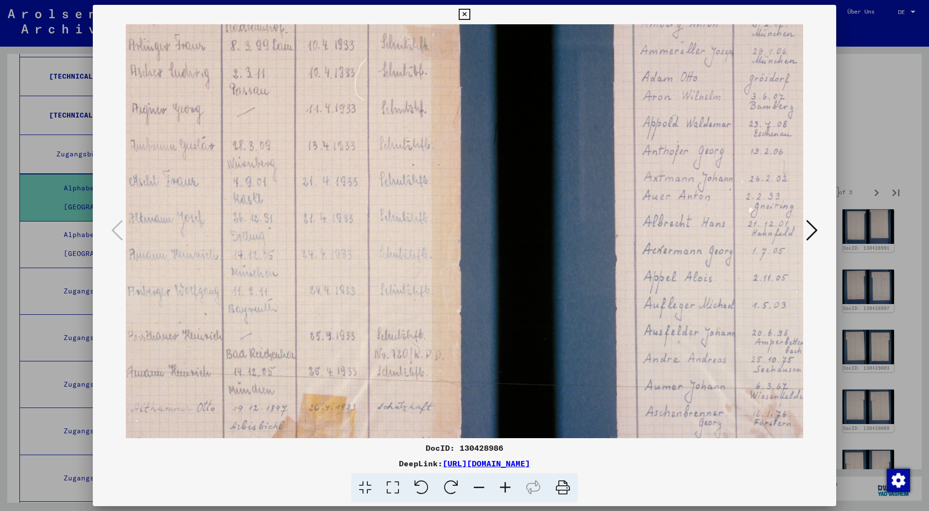
scroll to position [190, 139]
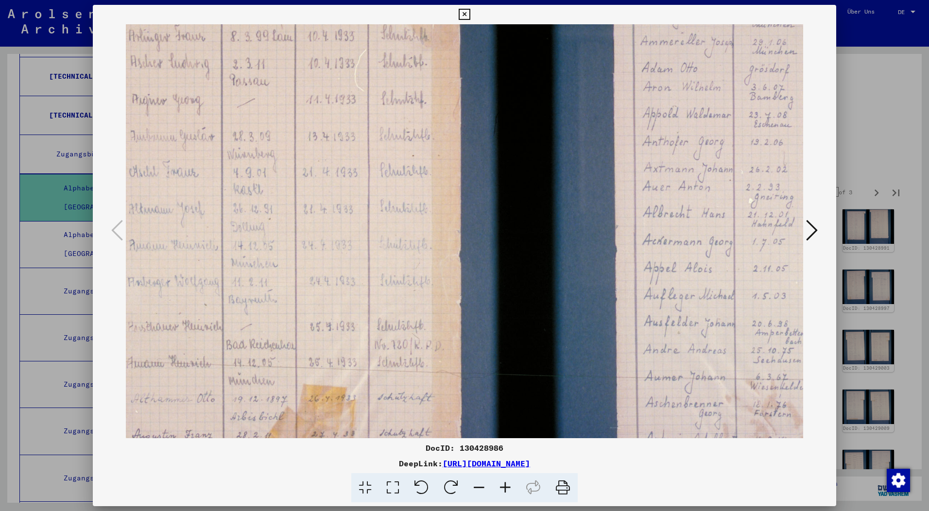
drag, startPoint x: 456, startPoint y: 243, endPoint x: 317, endPoint y: 82, distance: 212.6
click at [317, 82] on img at bounding box center [534, 200] width 1095 height 730
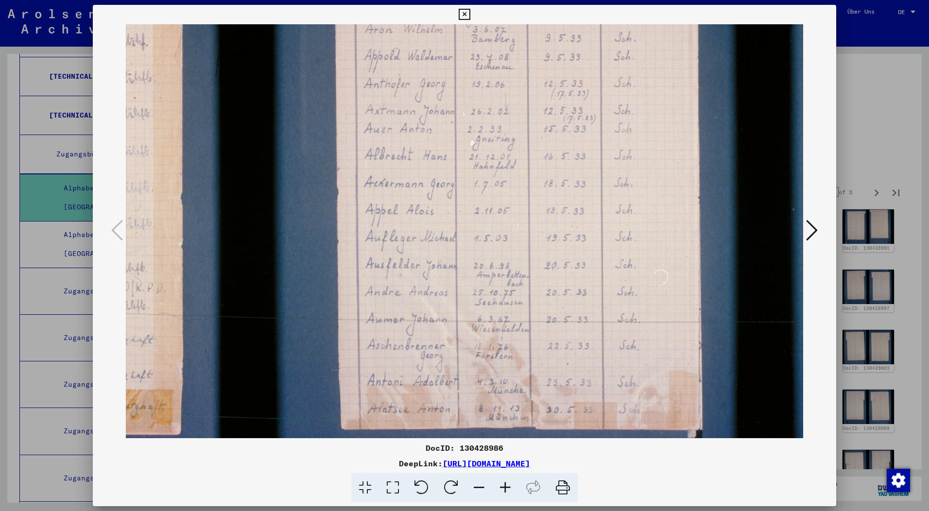
drag, startPoint x: 703, startPoint y: 249, endPoint x: 412, endPoint y: 191, distance: 297.4
click at [412, 191] on img at bounding box center [255, 142] width 1095 height 730
click at [813, 226] on icon at bounding box center [812, 230] width 12 height 23
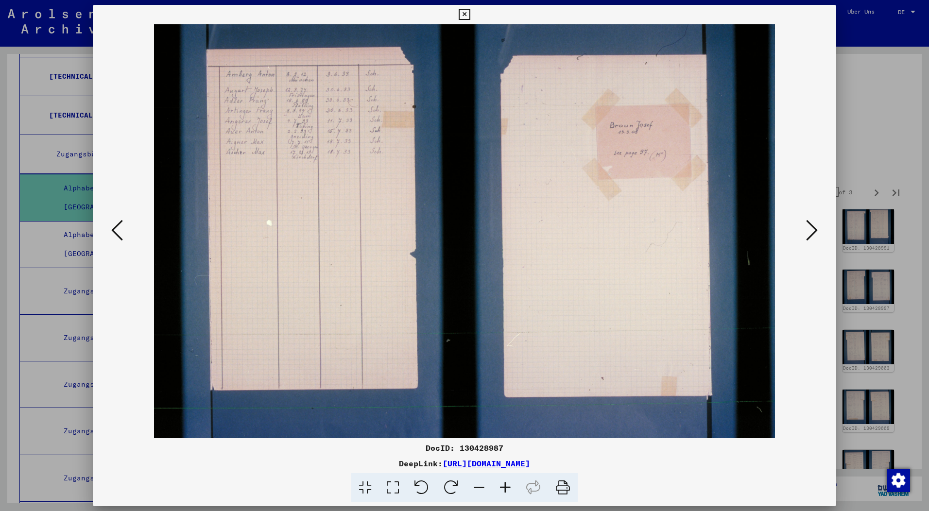
click at [461, 10] on icon at bounding box center [464, 15] width 11 height 12
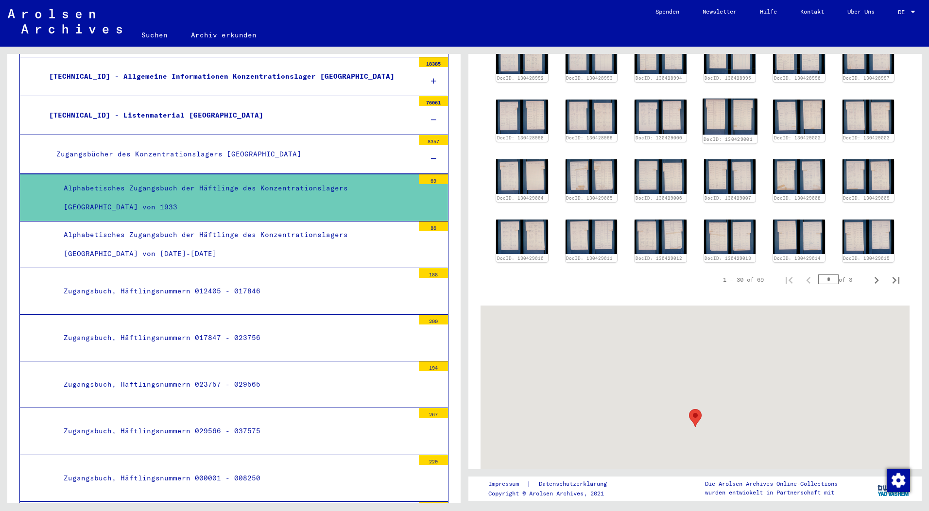
scroll to position [389, 0]
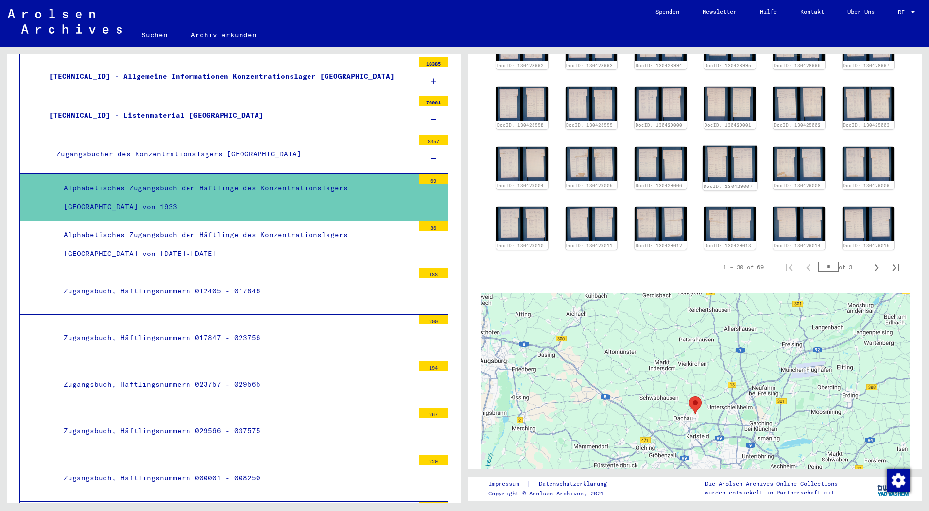
click at [737, 162] on img at bounding box center [730, 164] width 54 height 36
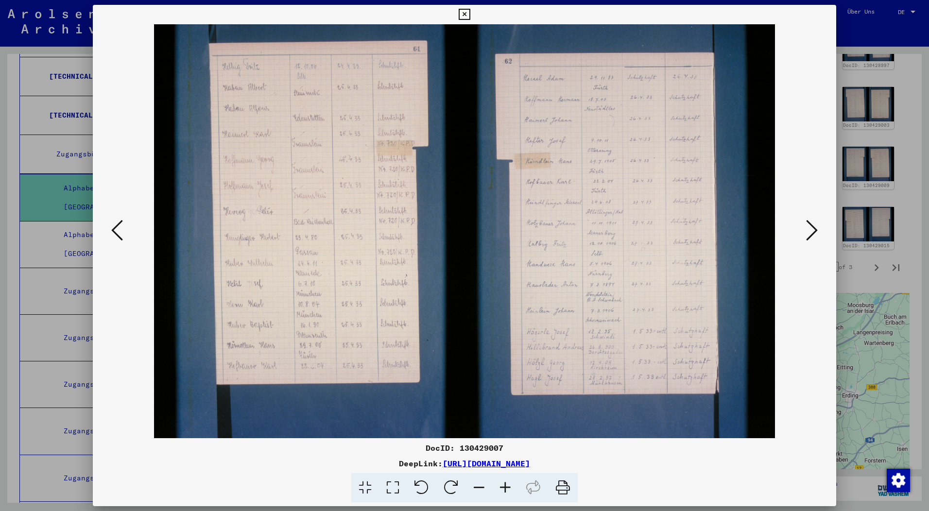
click at [815, 231] on icon at bounding box center [812, 230] width 12 height 23
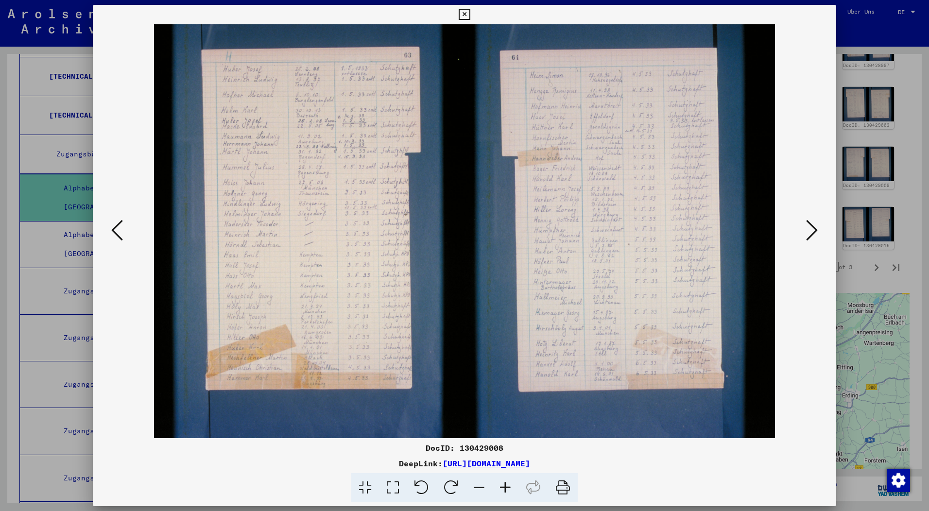
click at [506, 483] on icon at bounding box center [505, 488] width 26 height 30
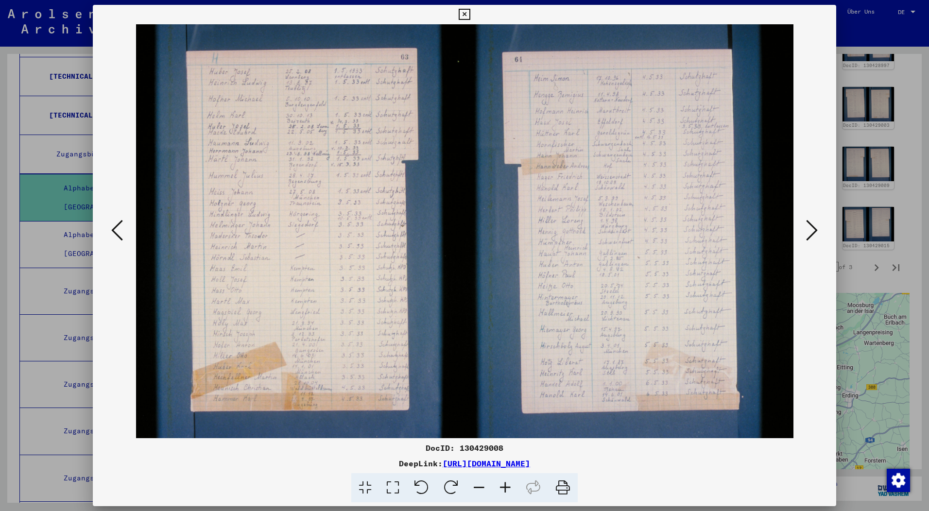
click at [506, 483] on icon at bounding box center [505, 488] width 26 height 30
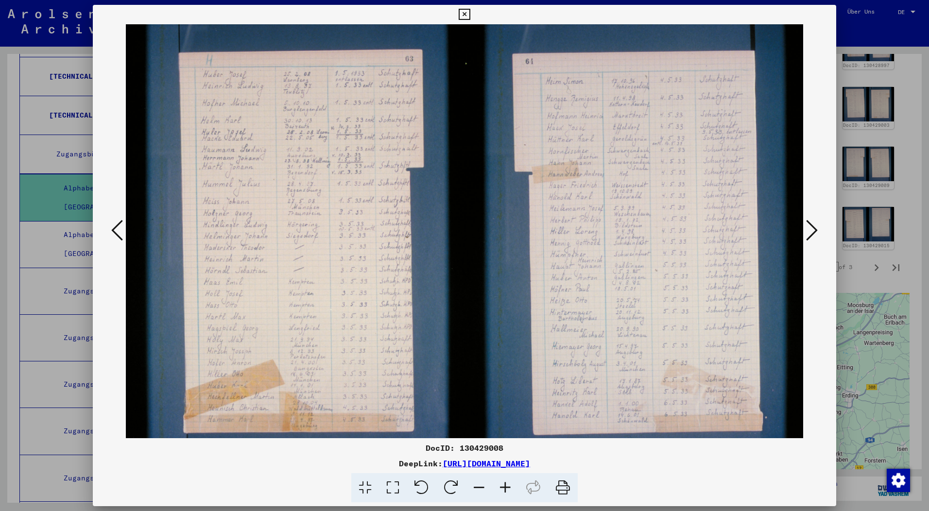
click at [506, 483] on icon at bounding box center [505, 488] width 26 height 30
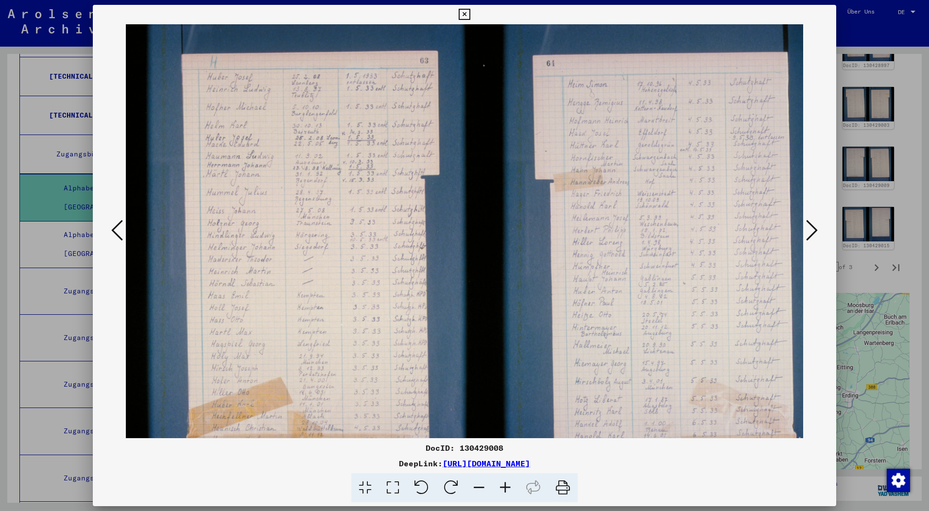
click at [506, 483] on icon at bounding box center [505, 488] width 26 height 30
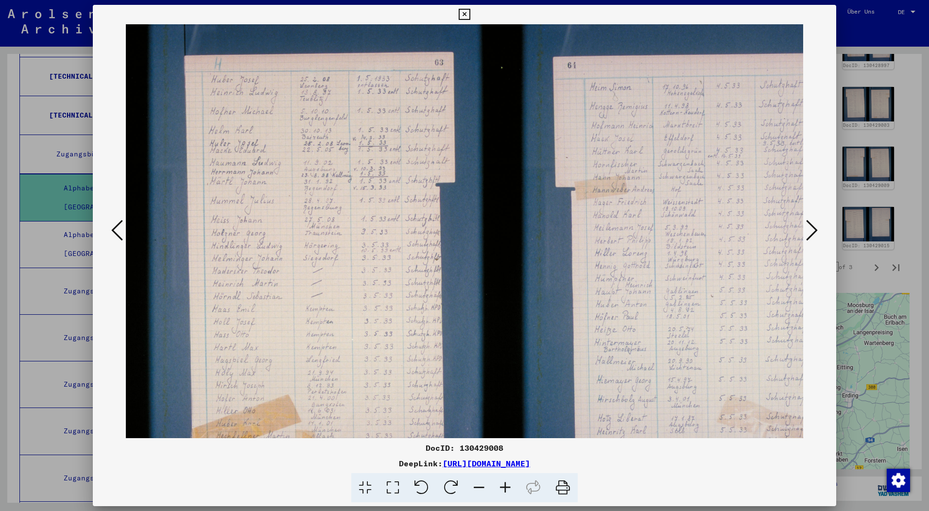
click at [506, 483] on icon at bounding box center [505, 488] width 26 height 30
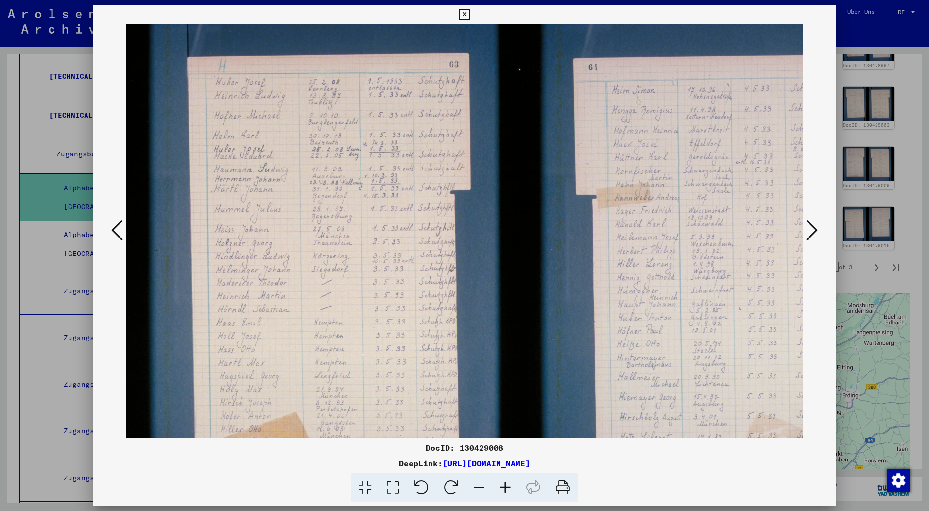
click at [463, 15] on icon at bounding box center [464, 15] width 11 height 12
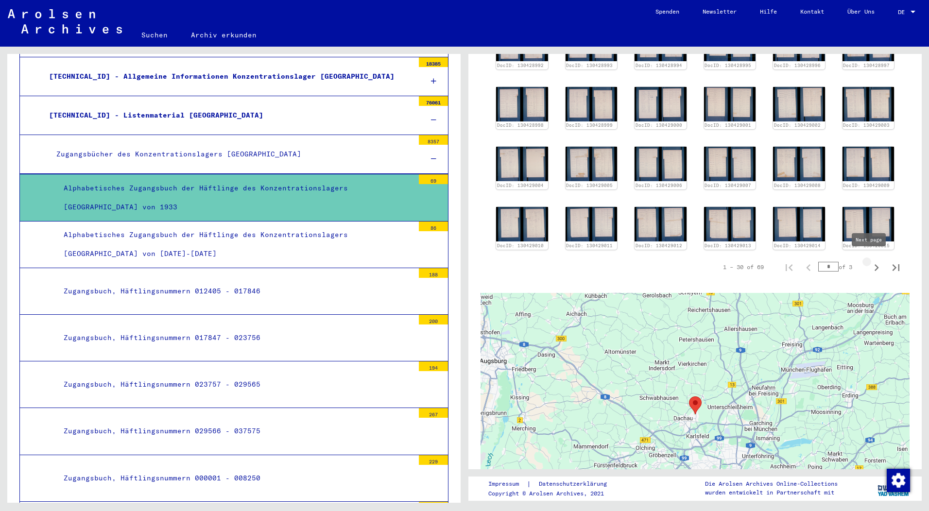
click at [870, 264] on icon "Next page" at bounding box center [877, 268] width 14 height 14
type input "*"
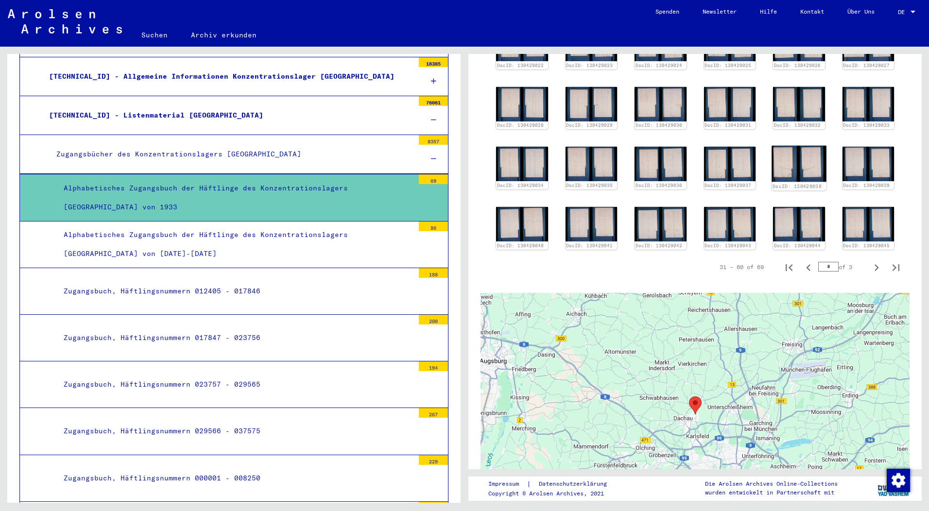
click at [787, 146] on img at bounding box center [799, 164] width 54 height 36
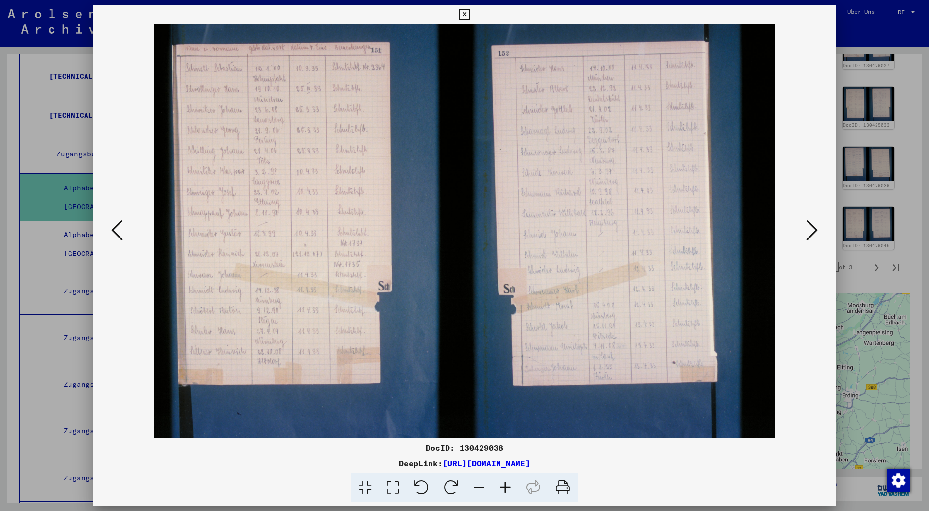
scroll to position [422, 0]
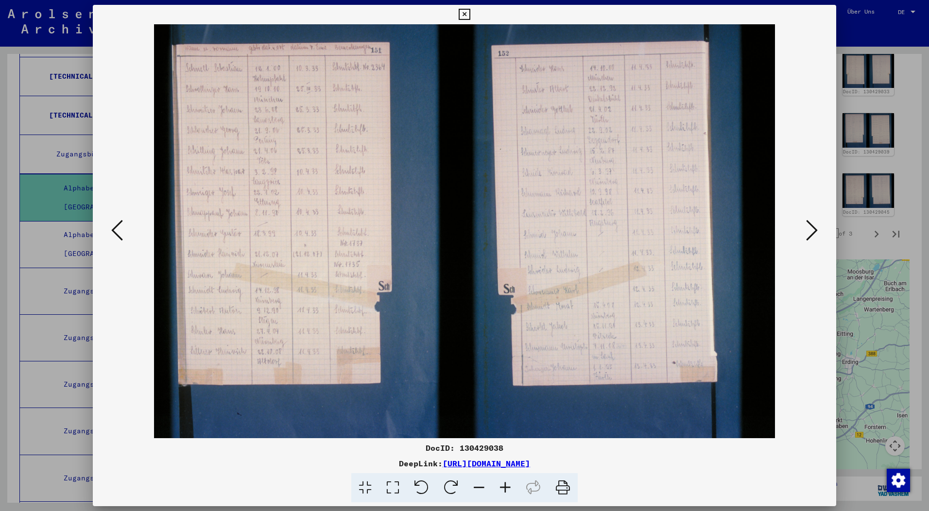
click at [576, 158] on img at bounding box center [465, 231] width 678 height 414
click at [505, 490] on icon at bounding box center [505, 488] width 26 height 30
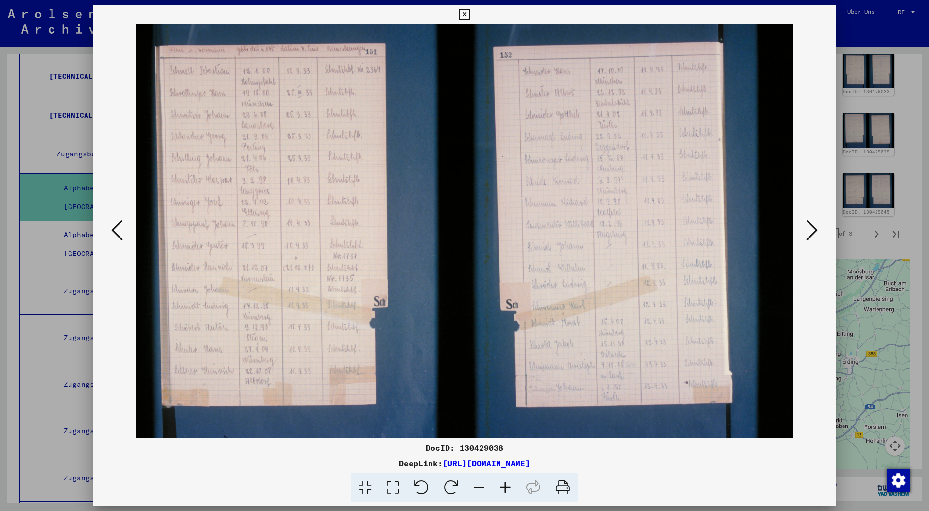
click at [505, 489] on icon at bounding box center [505, 488] width 26 height 30
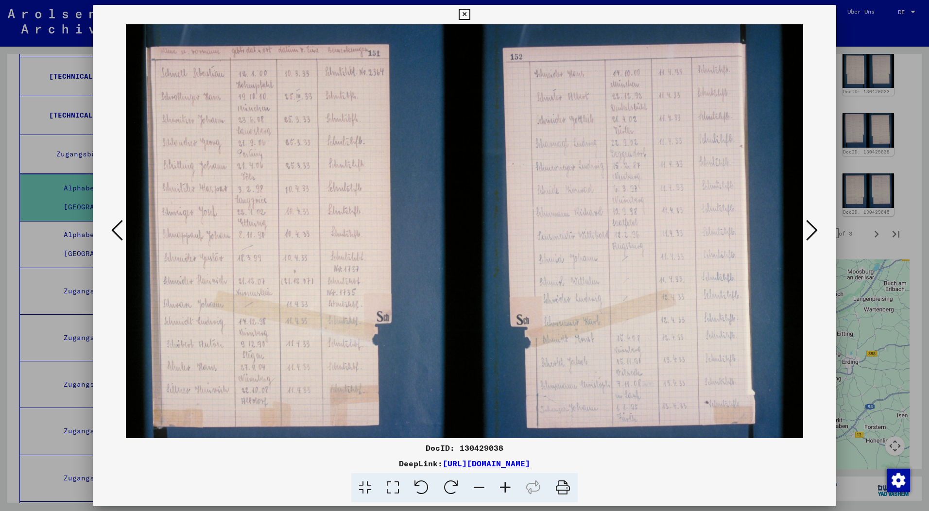
click at [505, 489] on icon at bounding box center [505, 488] width 26 height 30
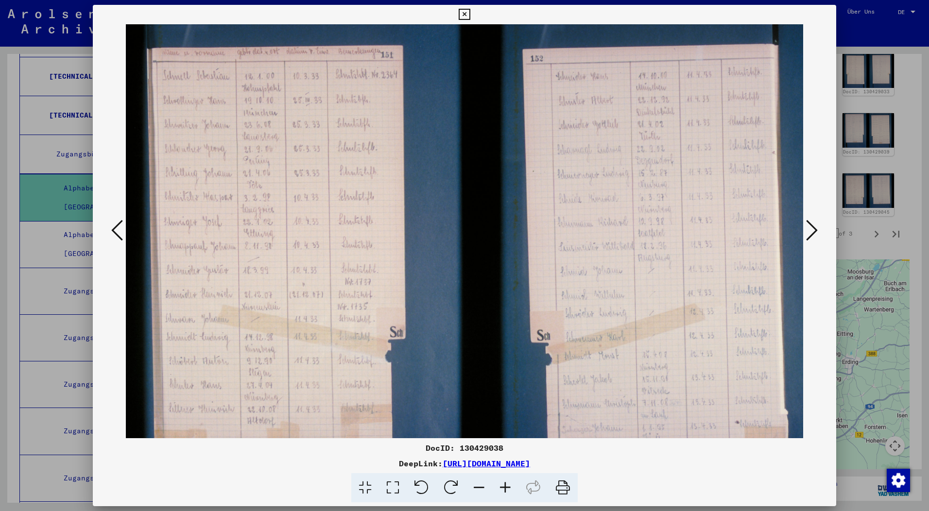
click at [505, 489] on icon at bounding box center [505, 488] width 26 height 30
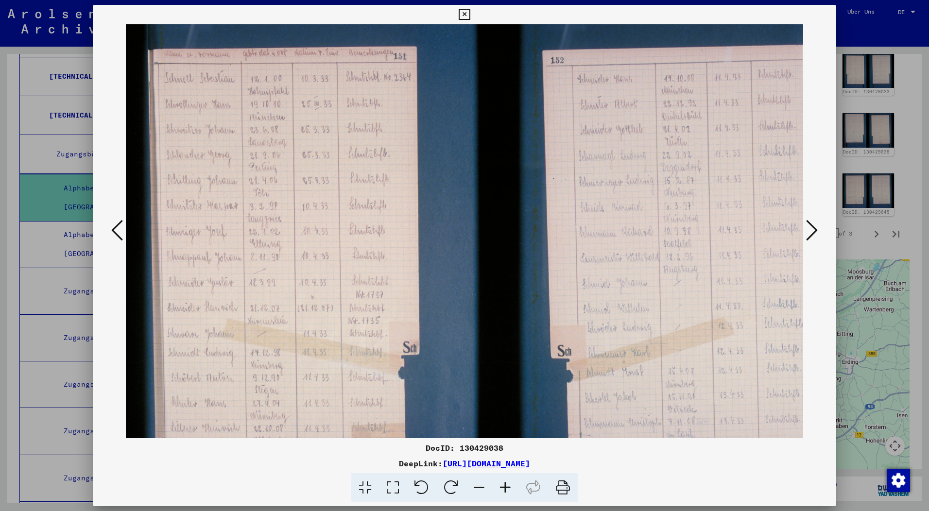
click at [505, 489] on icon at bounding box center [505, 488] width 26 height 30
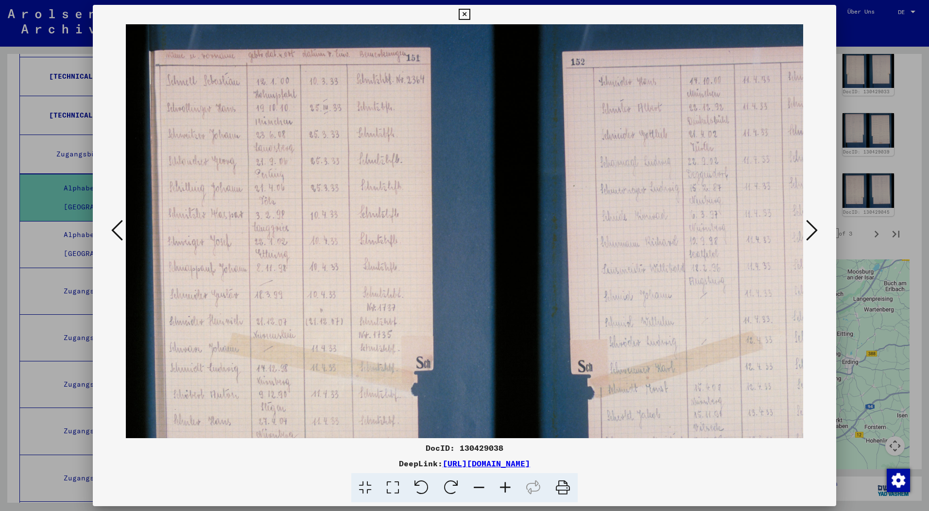
click at [505, 489] on icon at bounding box center [505, 488] width 26 height 30
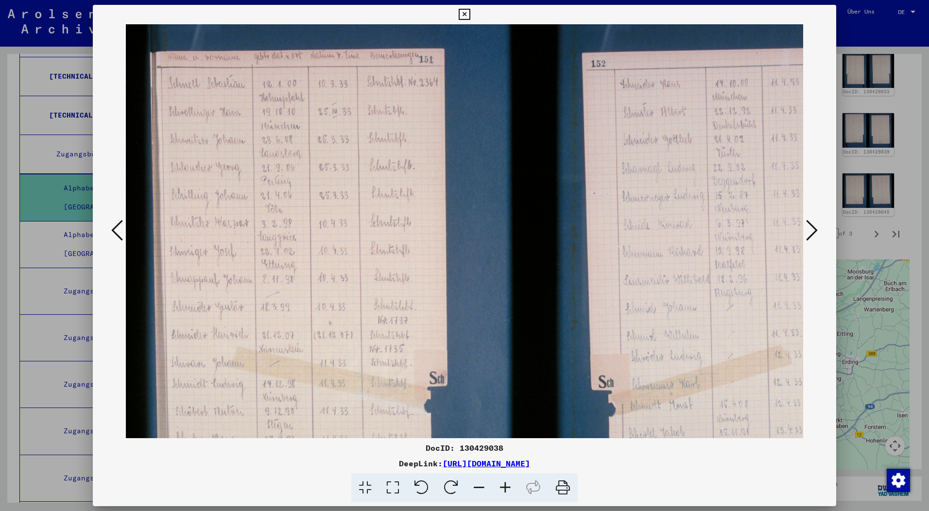
click at [466, 12] on icon at bounding box center [464, 15] width 11 height 12
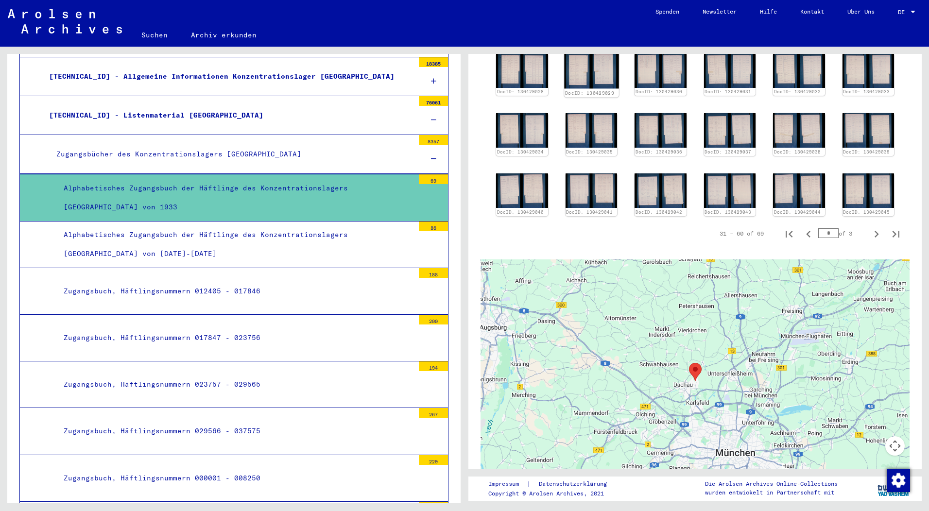
click at [599, 63] on img at bounding box center [591, 70] width 54 height 36
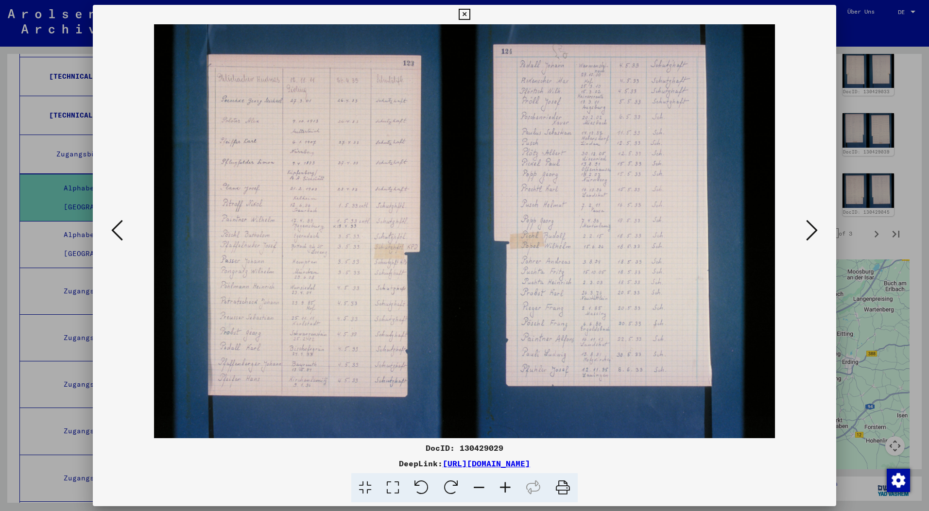
click at [459, 11] on icon at bounding box center [464, 15] width 11 height 12
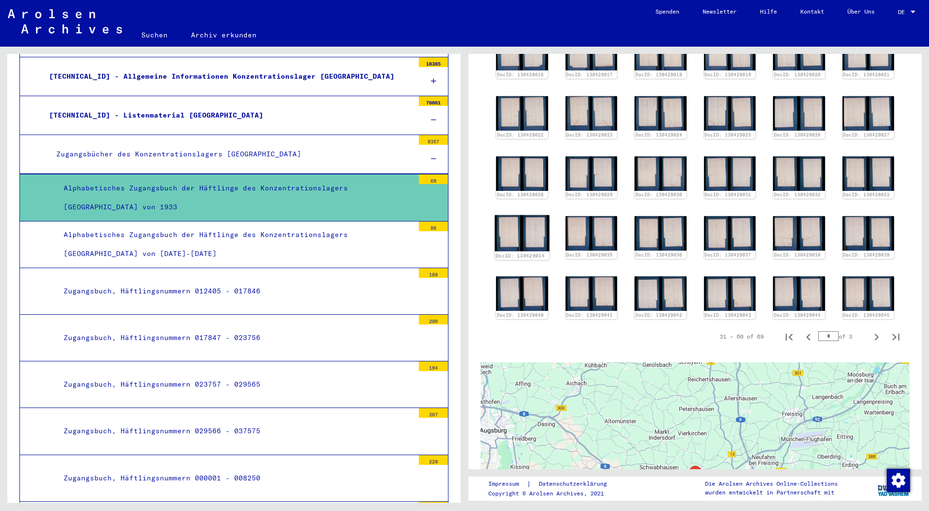
scroll to position [131, 0]
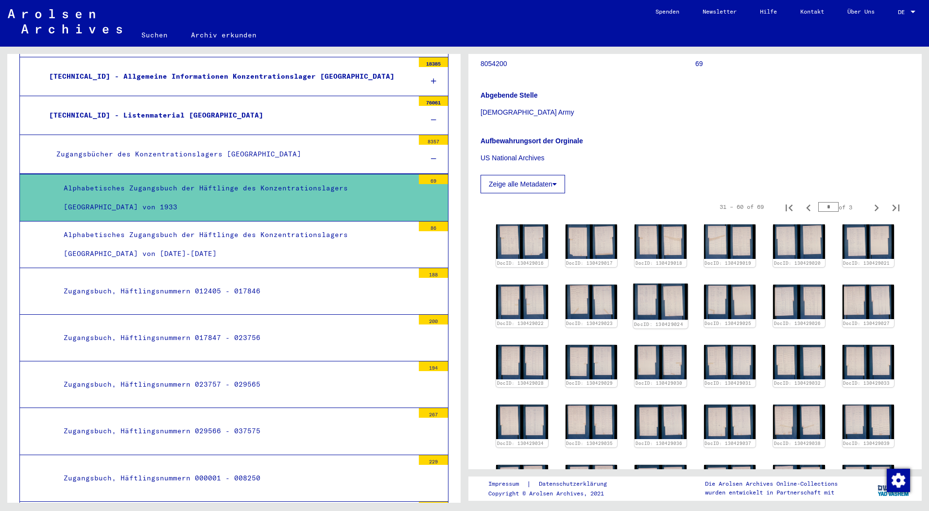
click at [650, 315] on img at bounding box center [660, 302] width 54 height 36
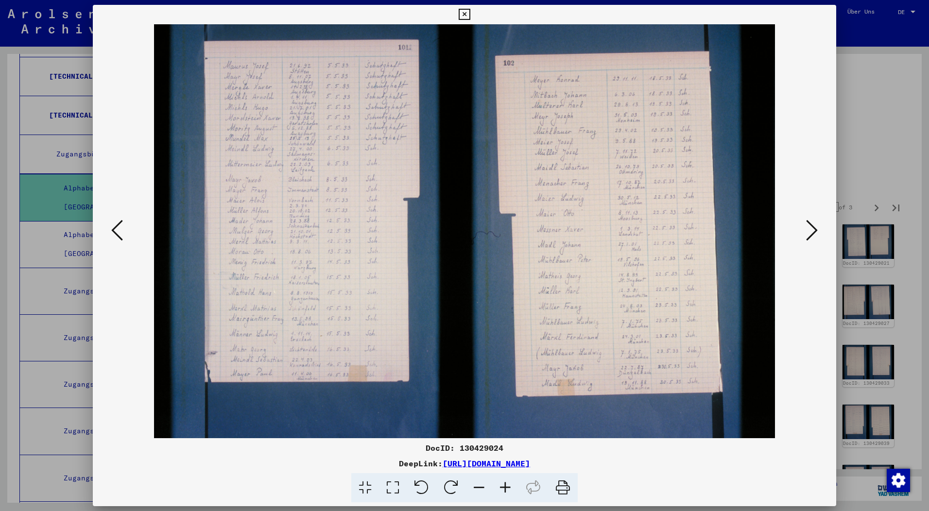
click at [461, 12] on icon at bounding box center [464, 15] width 11 height 12
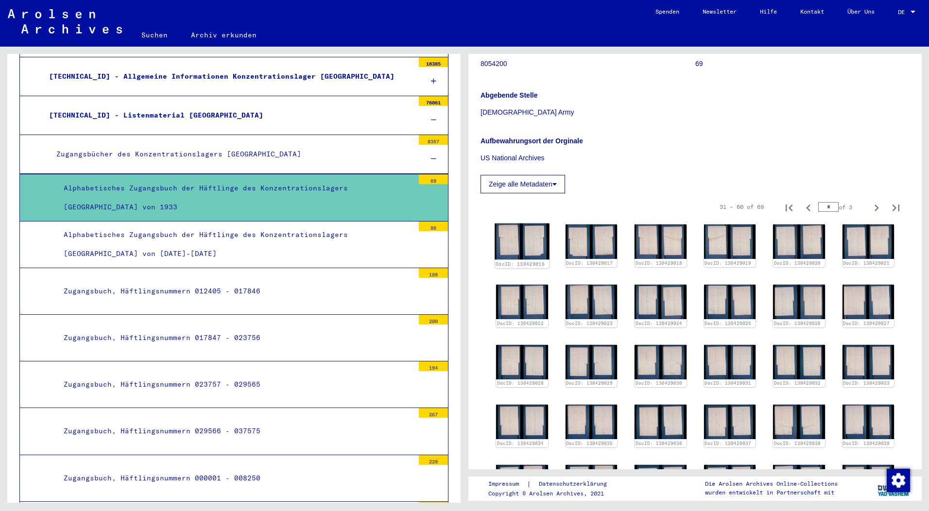
click at [530, 237] on img at bounding box center [522, 242] width 54 height 36
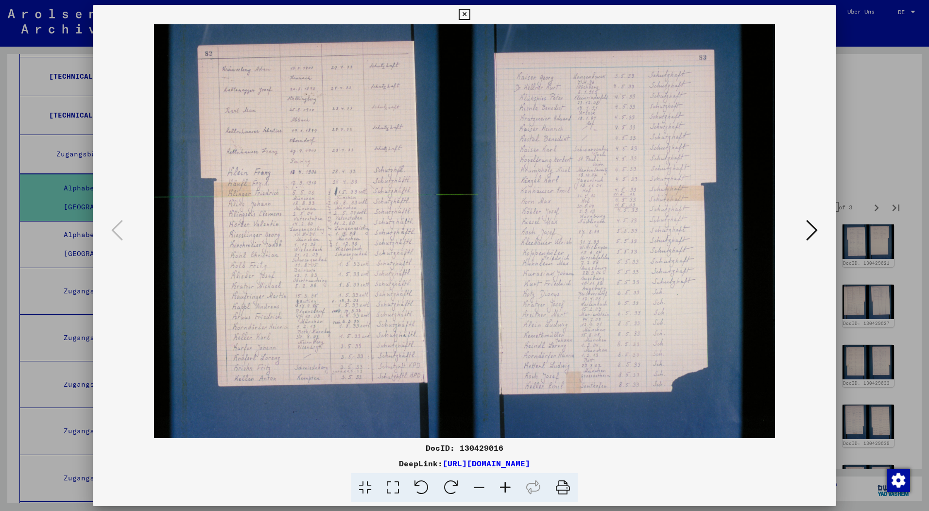
click at [814, 222] on icon at bounding box center [812, 230] width 12 height 23
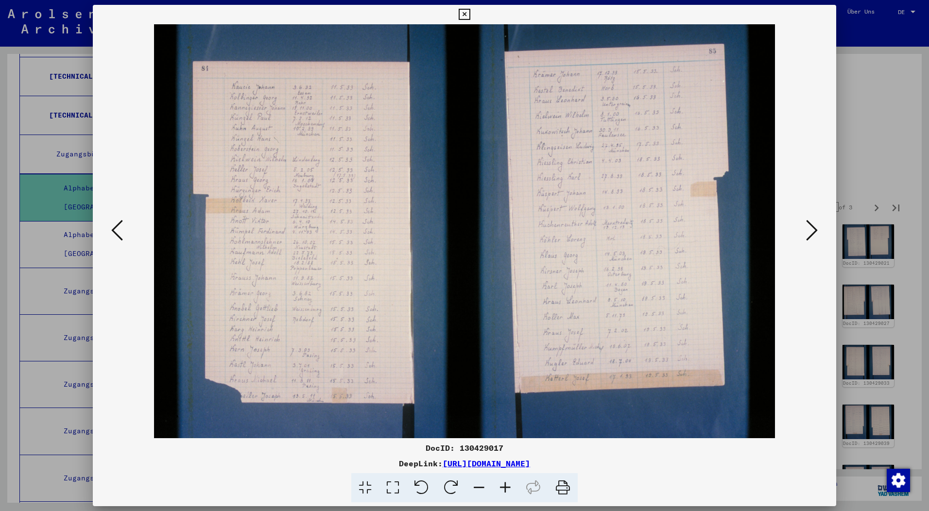
click at [465, 13] on icon at bounding box center [464, 15] width 11 height 12
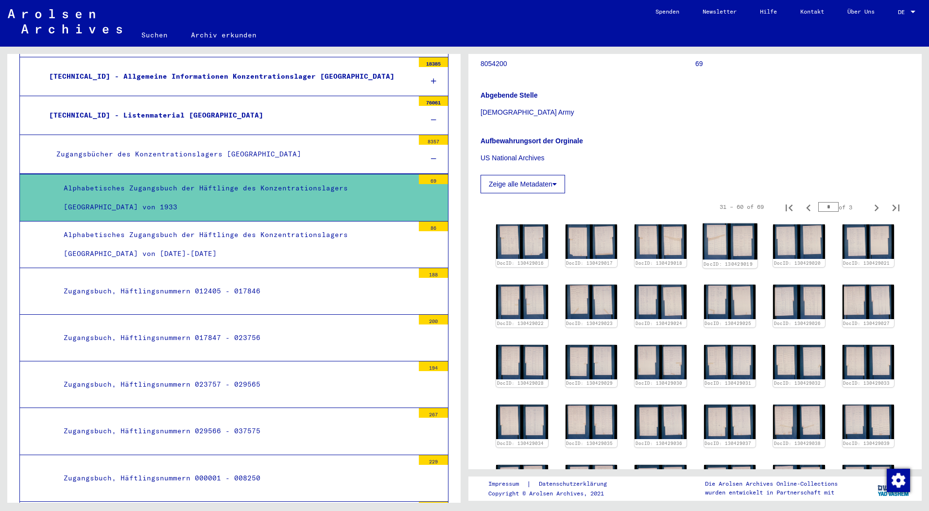
click at [718, 238] on img at bounding box center [730, 242] width 54 height 36
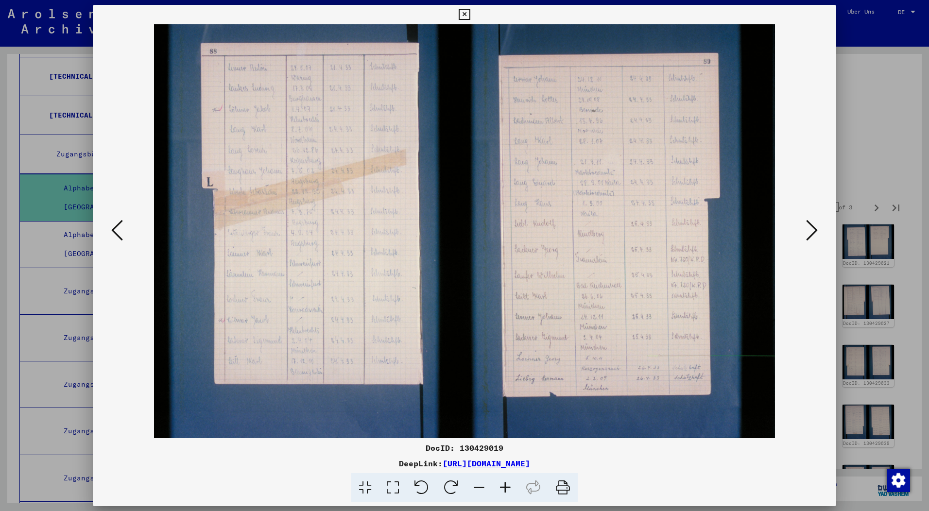
click at [557, 192] on img at bounding box center [465, 231] width 678 height 414
click at [464, 11] on icon at bounding box center [464, 15] width 11 height 12
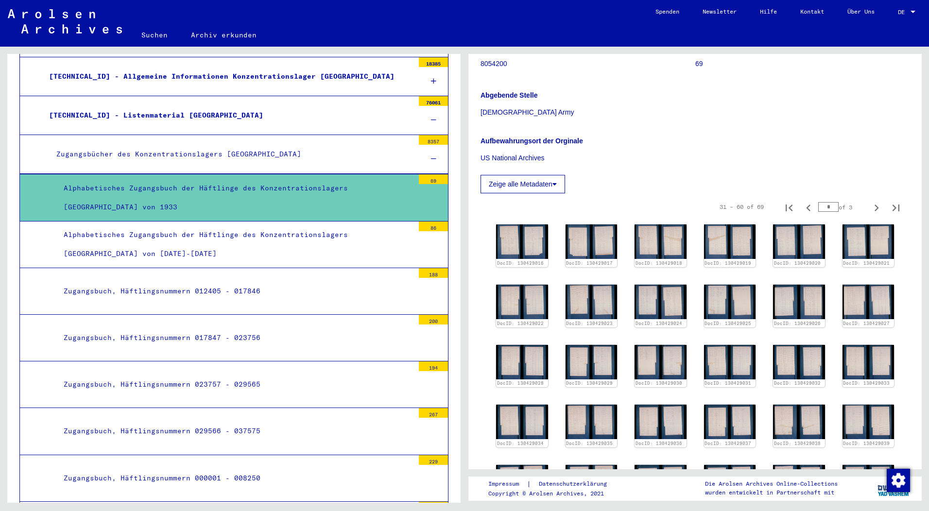
click at [239, 237] on div "Alphabetisches Zugangsbuch der Häftlinge des Konzentrationslagers [GEOGRAPHIC_D…" at bounding box center [235, 245] width 358 height 38
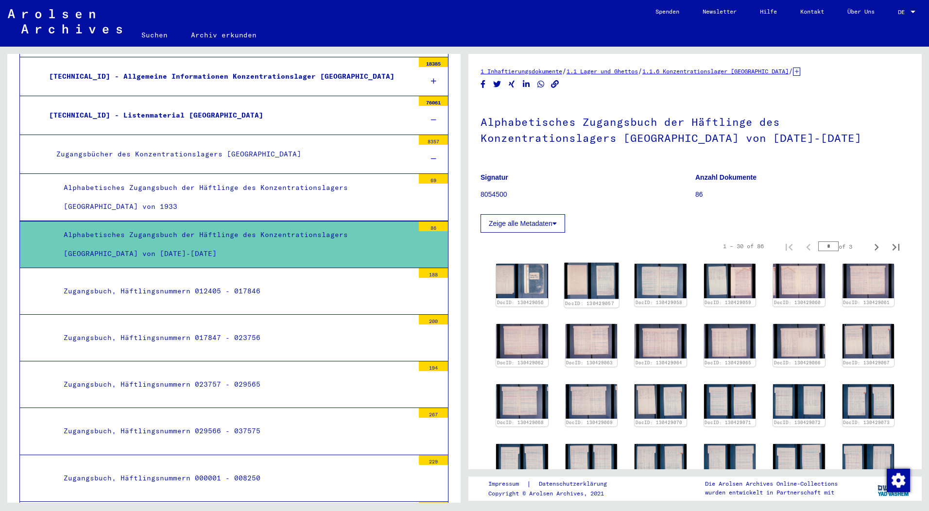
click at [599, 285] on img at bounding box center [591, 281] width 54 height 36
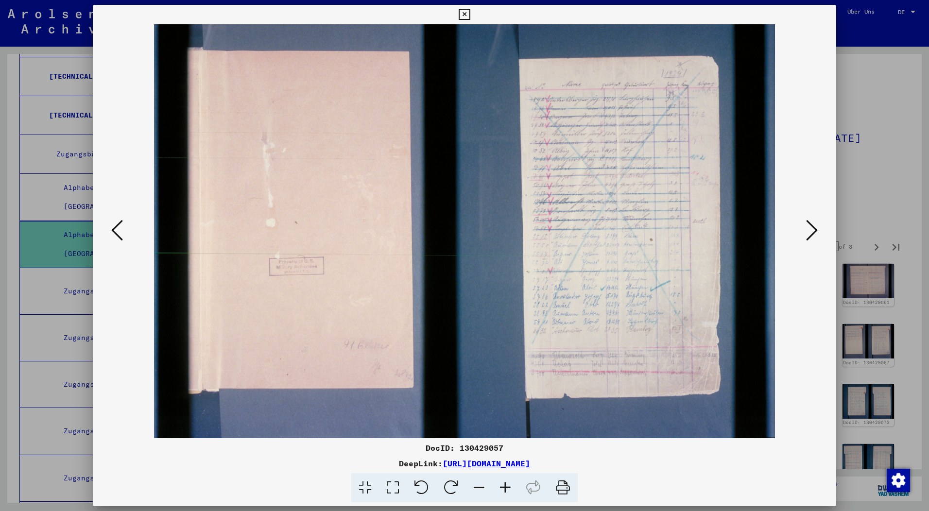
click at [811, 228] on icon at bounding box center [812, 230] width 12 height 23
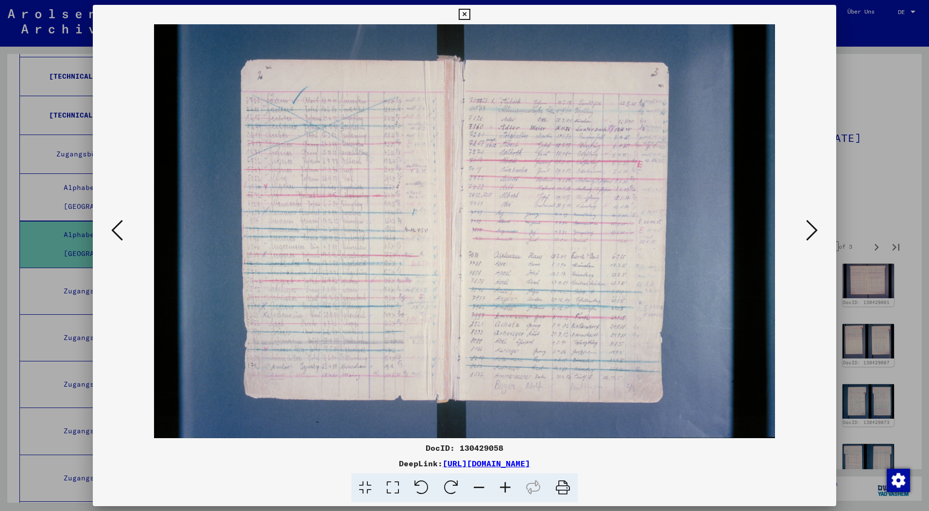
click at [463, 12] on icon at bounding box center [464, 15] width 11 height 12
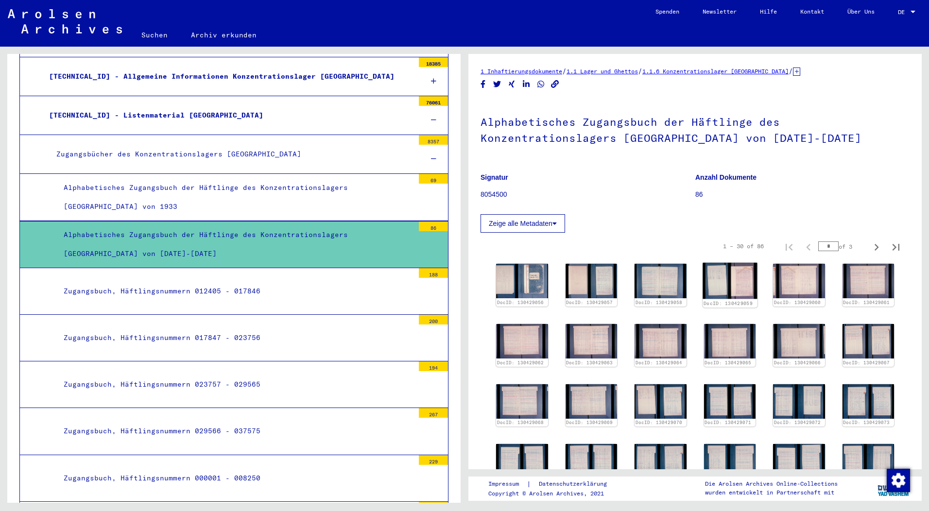
click at [723, 278] on img at bounding box center [730, 281] width 54 height 36
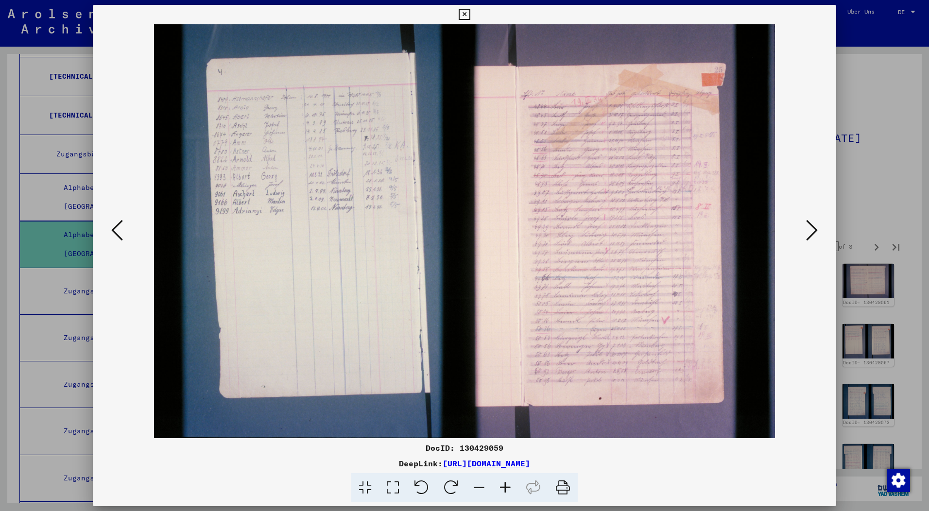
click at [503, 484] on icon at bounding box center [505, 488] width 26 height 30
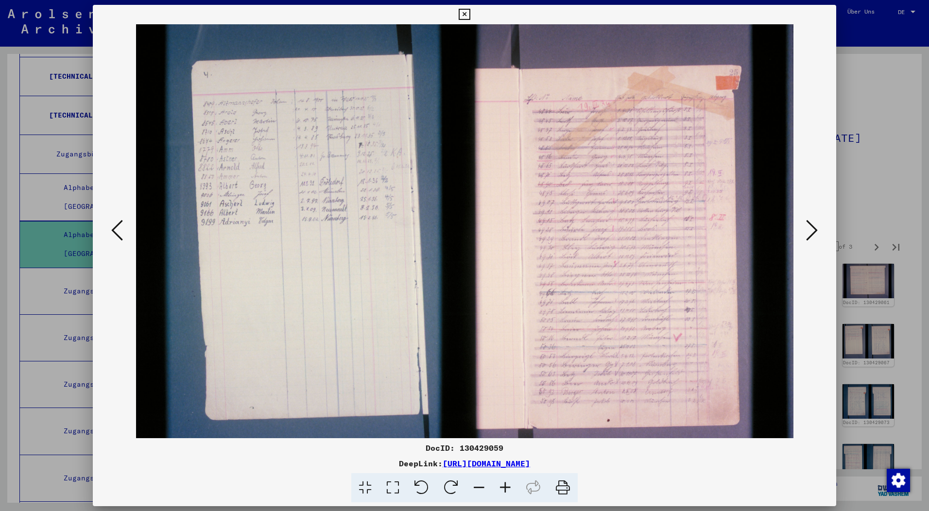
click at [503, 484] on icon at bounding box center [505, 488] width 26 height 30
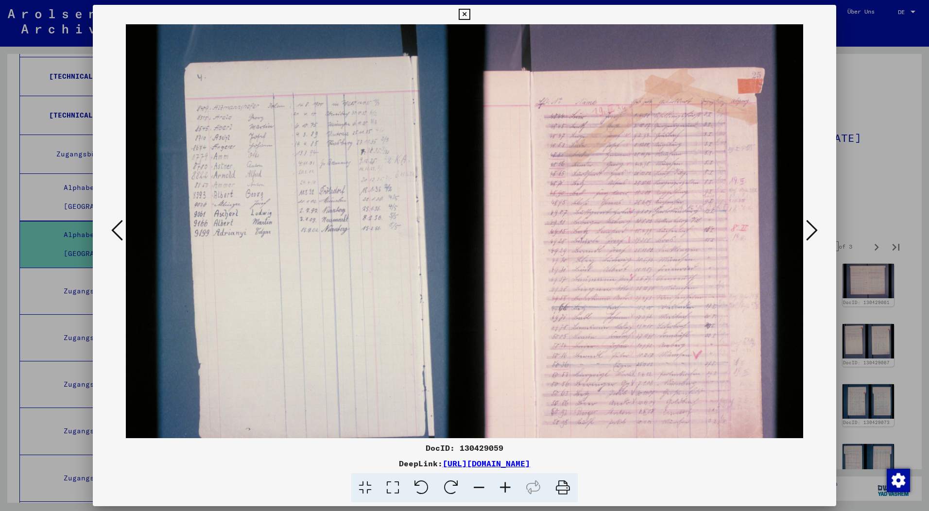
click at [503, 484] on icon at bounding box center [505, 488] width 26 height 30
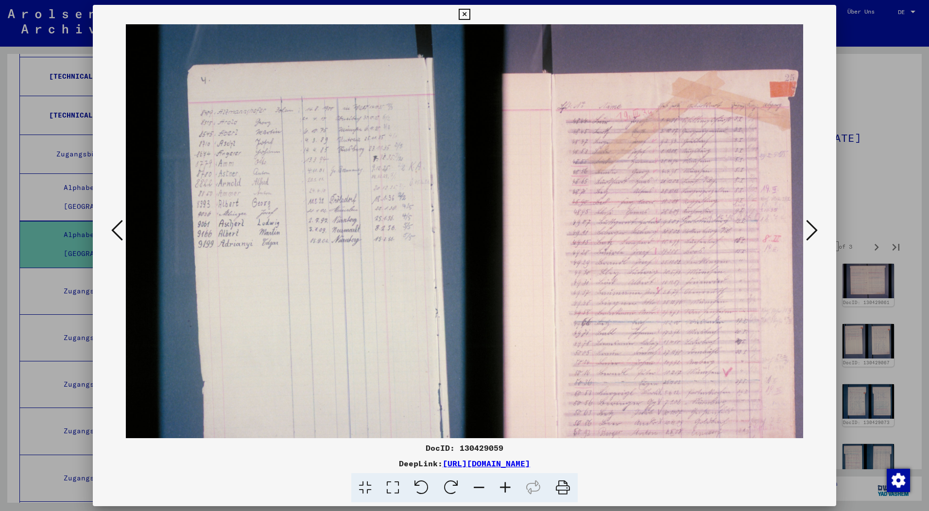
click at [503, 484] on icon at bounding box center [505, 488] width 26 height 30
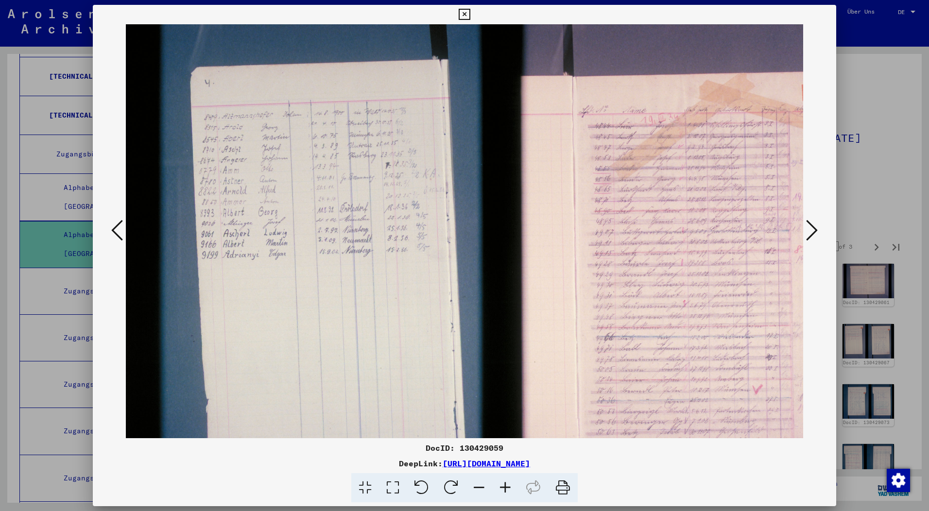
click at [503, 484] on icon at bounding box center [505, 488] width 26 height 30
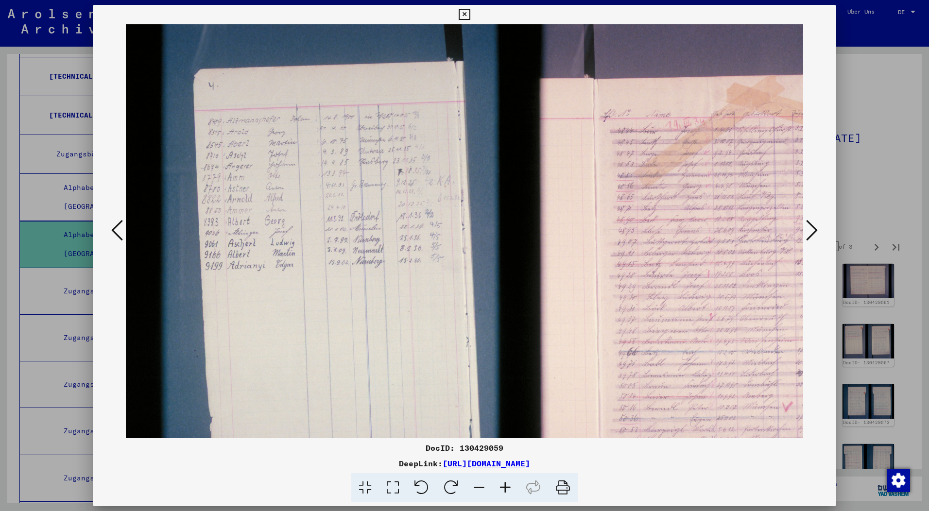
click at [503, 484] on icon at bounding box center [505, 488] width 26 height 30
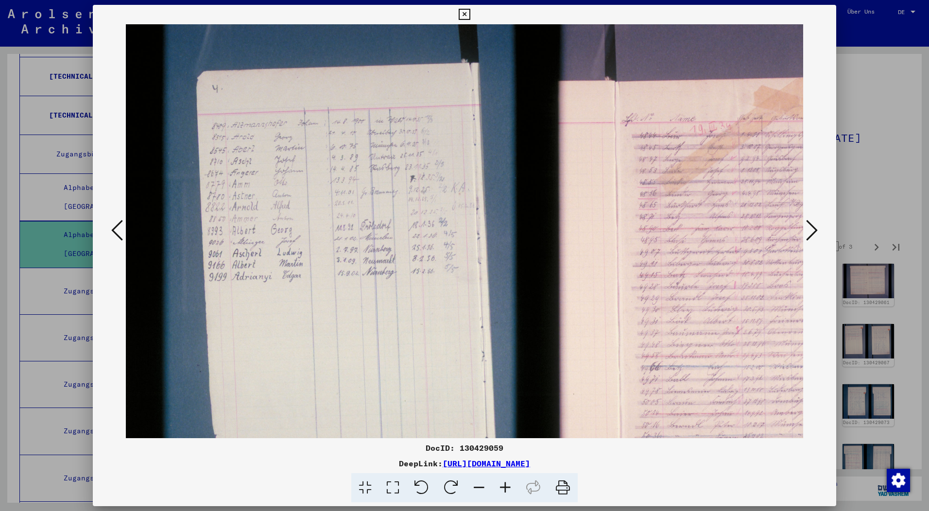
click at [460, 11] on icon at bounding box center [464, 15] width 11 height 12
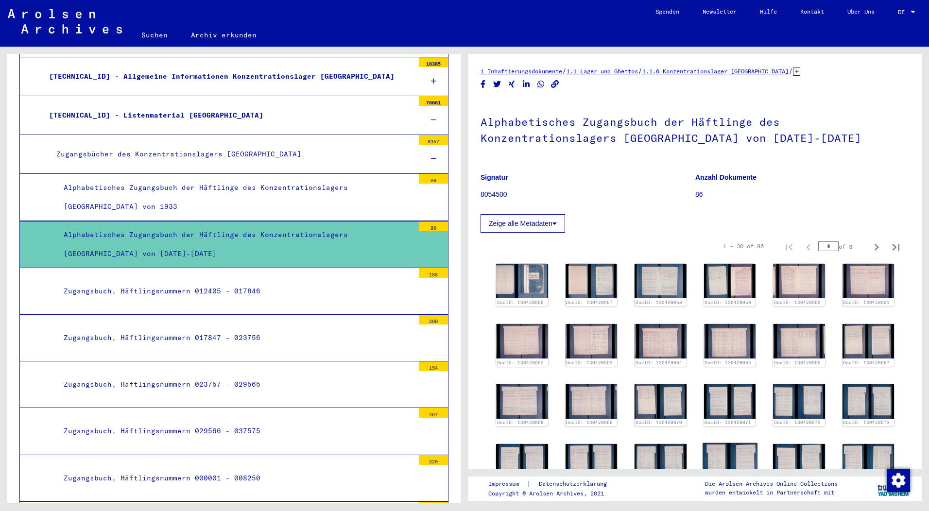
click at [729, 457] on img at bounding box center [730, 461] width 54 height 36
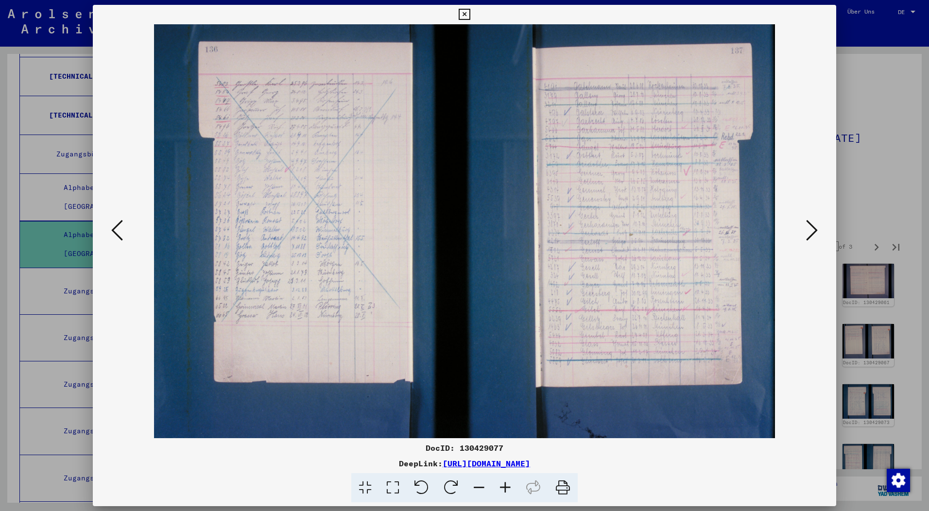
click at [465, 15] on icon at bounding box center [464, 15] width 11 height 12
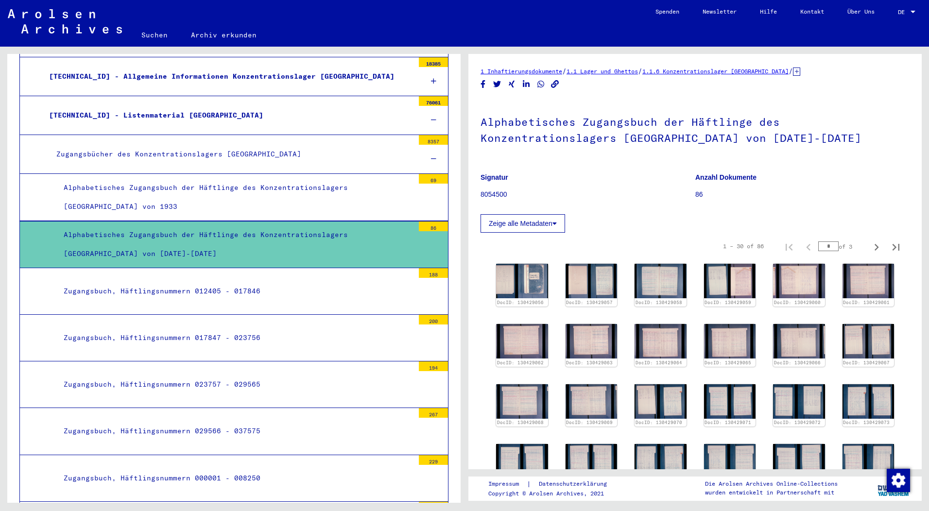
click at [179, 385] on div "Zugangsbuch, Häftlingsnummern 023757 - 029565" at bounding box center [235, 384] width 358 height 19
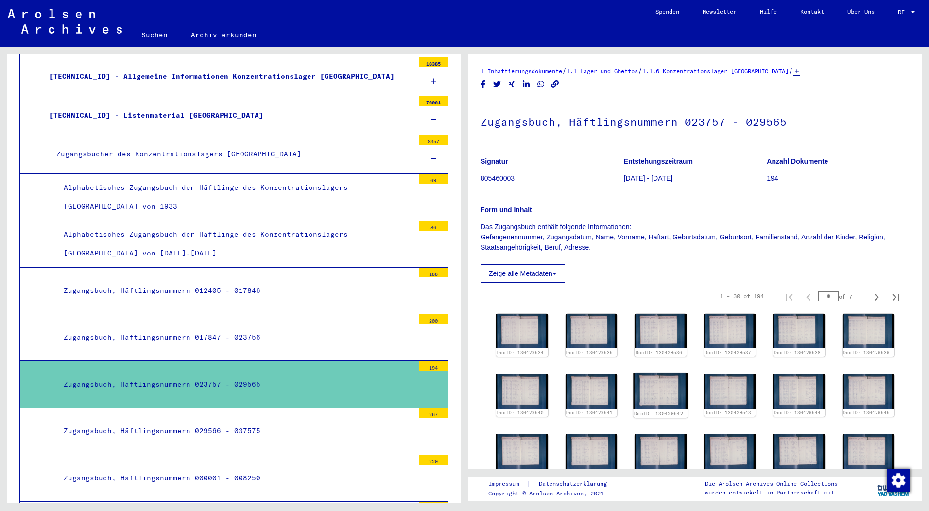
click at [686, 401] on div "DocID: 130429542" at bounding box center [660, 395] width 54 height 45
click at [659, 393] on div "DocID: 130429542" at bounding box center [660, 395] width 54 height 45
click at [728, 389] on img at bounding box center [730, 391] width 54 height 36
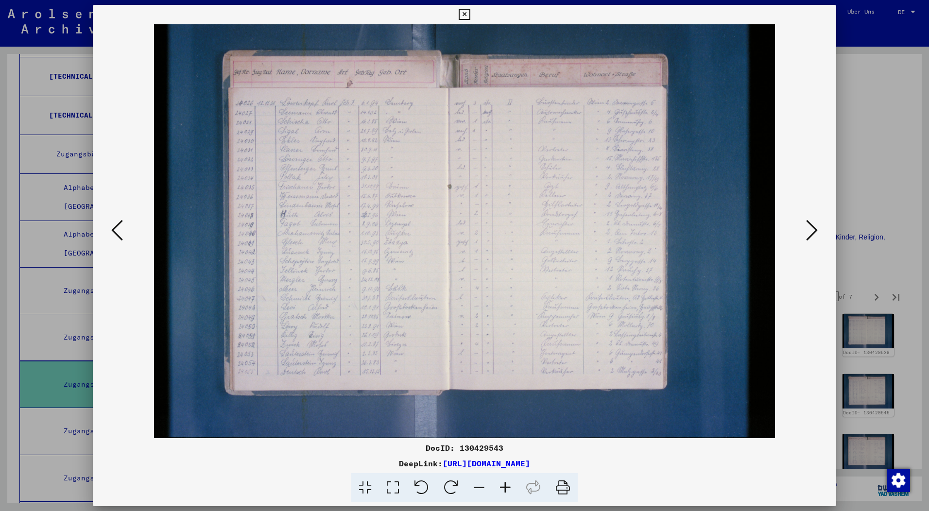
click at [488, 234] on img at bounding box center [465, 231] width 678 height 414
click at [505, 485] on icon at bounding box center [505, 488] width 26 height 30
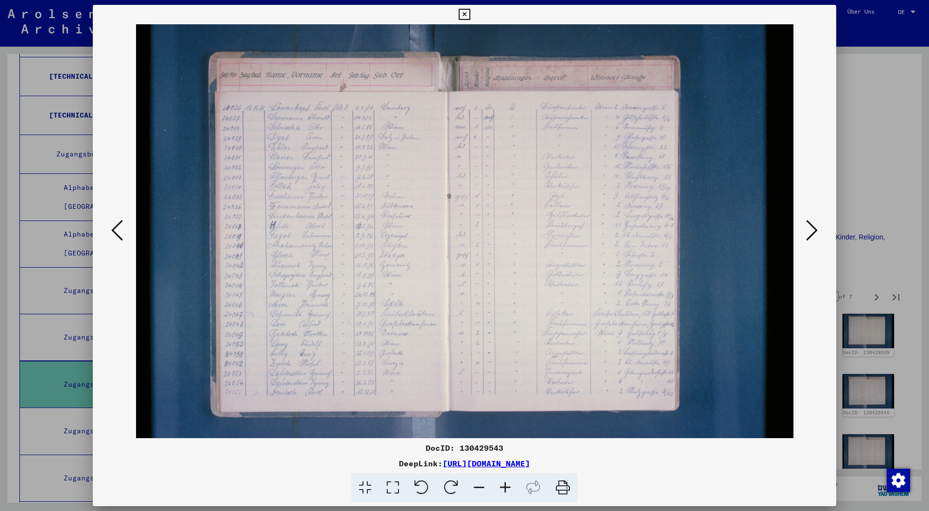
click at [505, 485] on icon at bounding box center [505, 488] width 26 height 30
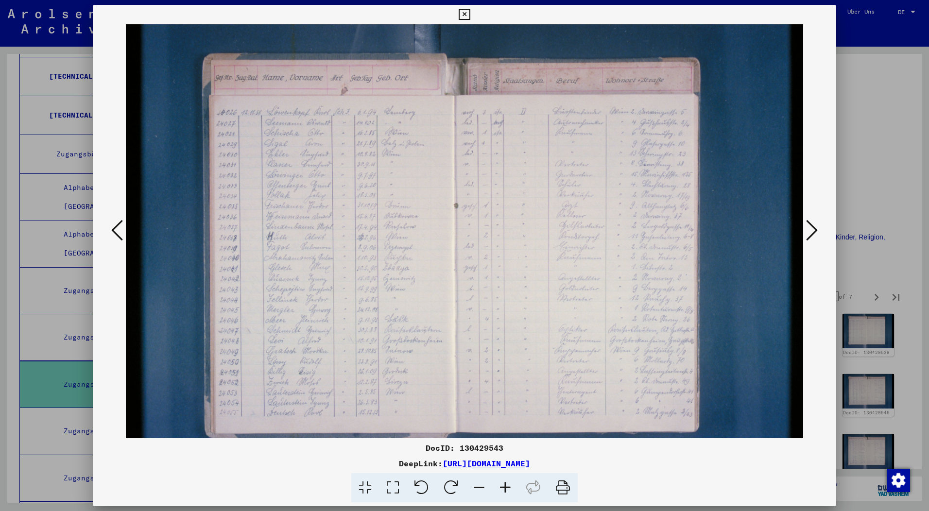
click at [505, 485] on icon at bounding box center [505, 488] width 26 height 30
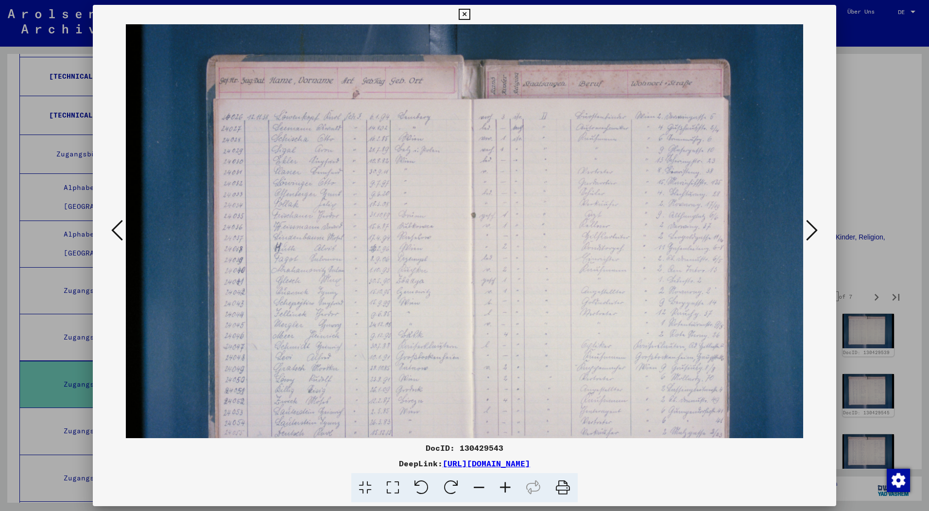
click at [505, 485] on icon at bounding box center [505, 488] width 26 height 30
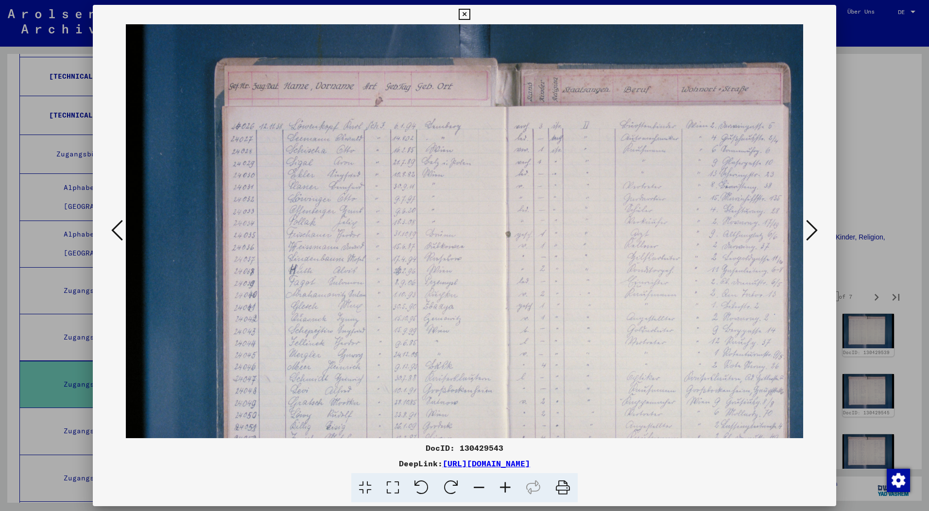
click at [505, 485] on icon at bounding box center [505, 488] width 26 height 30
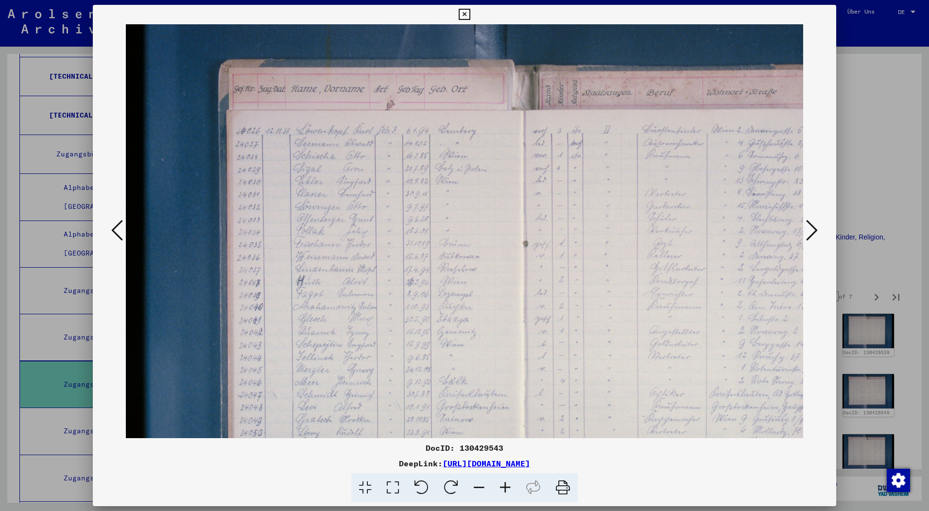
click at [505, 485] on icon at bounding box center [505, 488] width 26 height 30
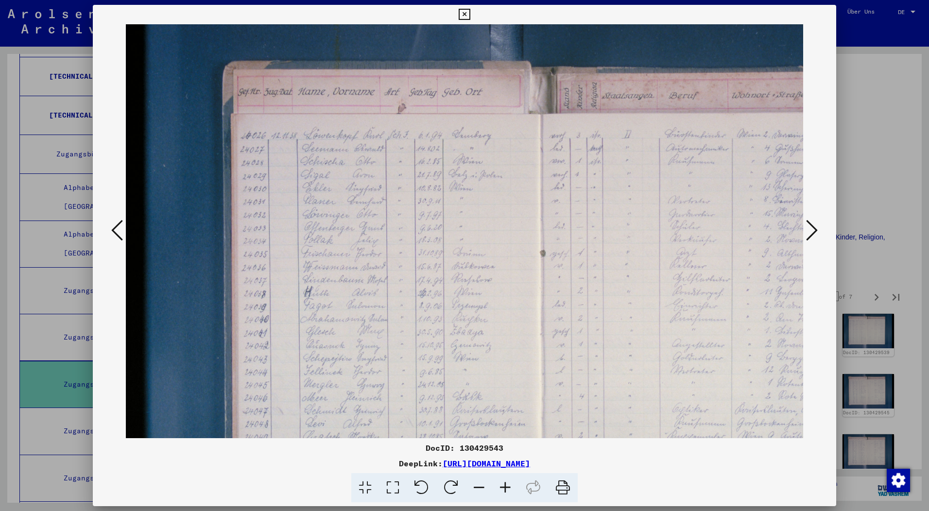
click at [505, 485] on icon at bounding box center [505, 488] width 26 height 30
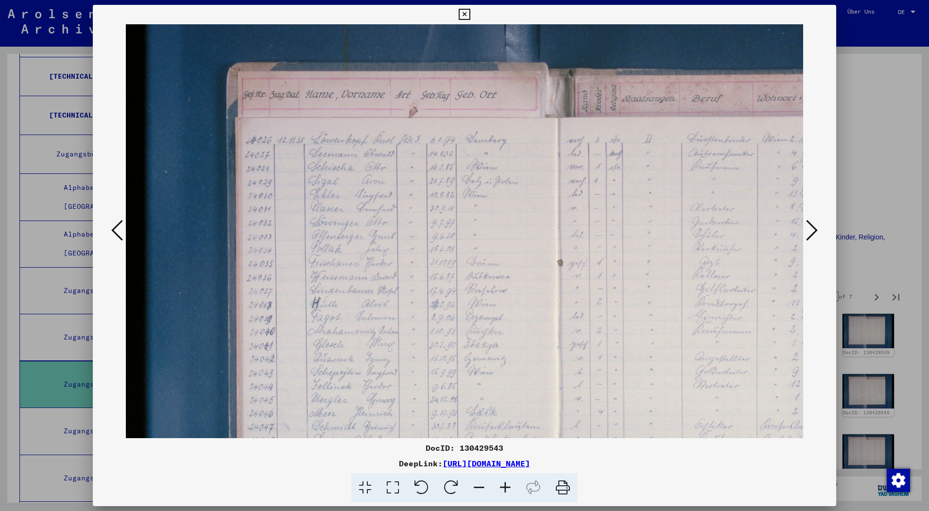
click at [505, 485] on icon at bounding box center [505, 488] width 26 height 30
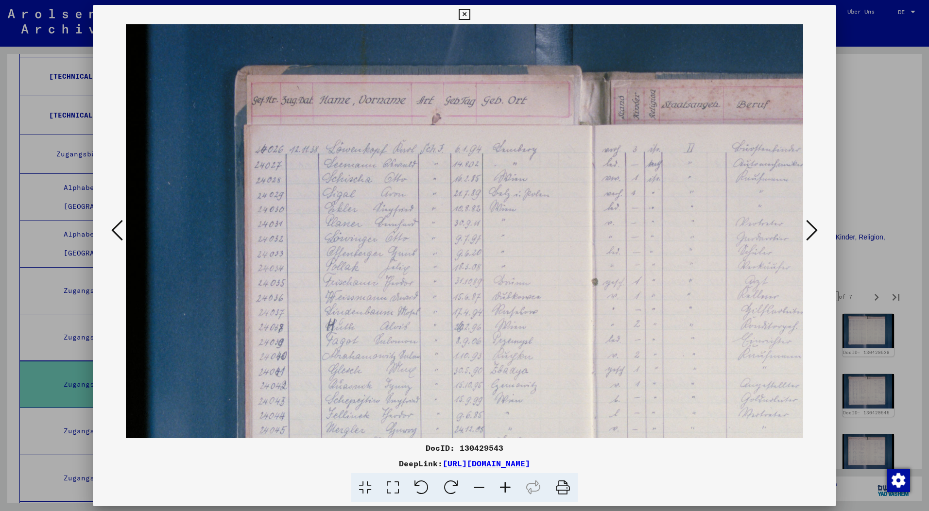
click at [505, 485] on icon at bounding box center [505, 488] width 26 height 30
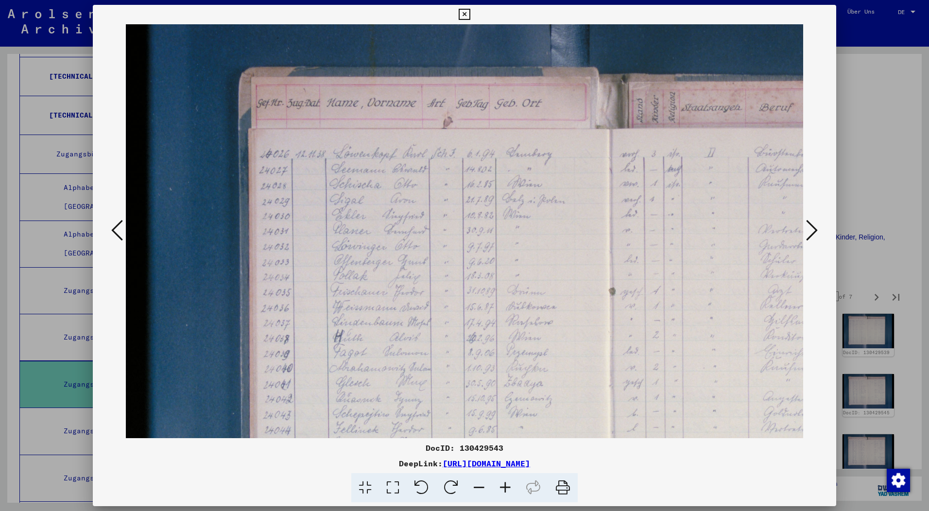
click at [505, 485] on icon at bounding box center [505, 488] width 26 height 30
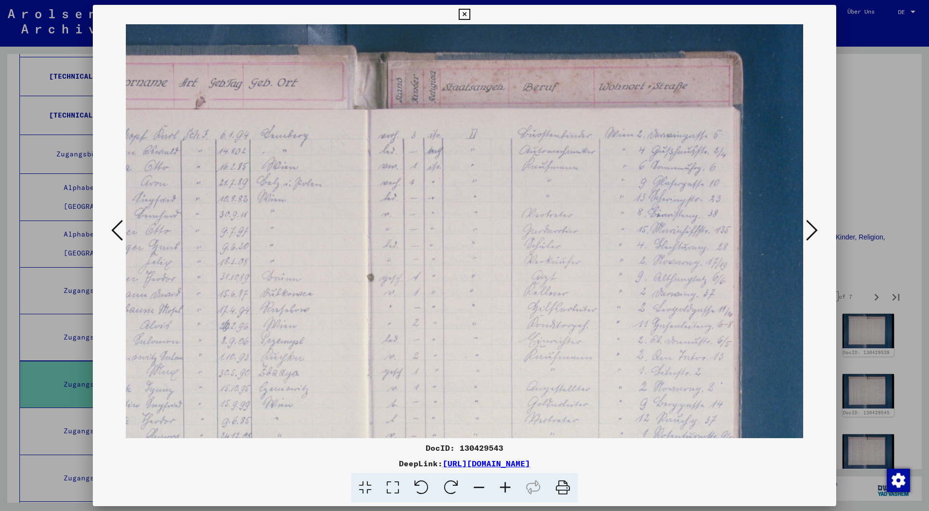
scroll to position [23, 259]
drag, startPoint x: 444, startPoint y: 314, endPoint x: 185, endPoint y: 291, distance: 260.1
click at [185, 291] on img at bounding box center [396, 354] width 1059 height 706
